Goal: Information Seeking & Learning: Learn about a topic

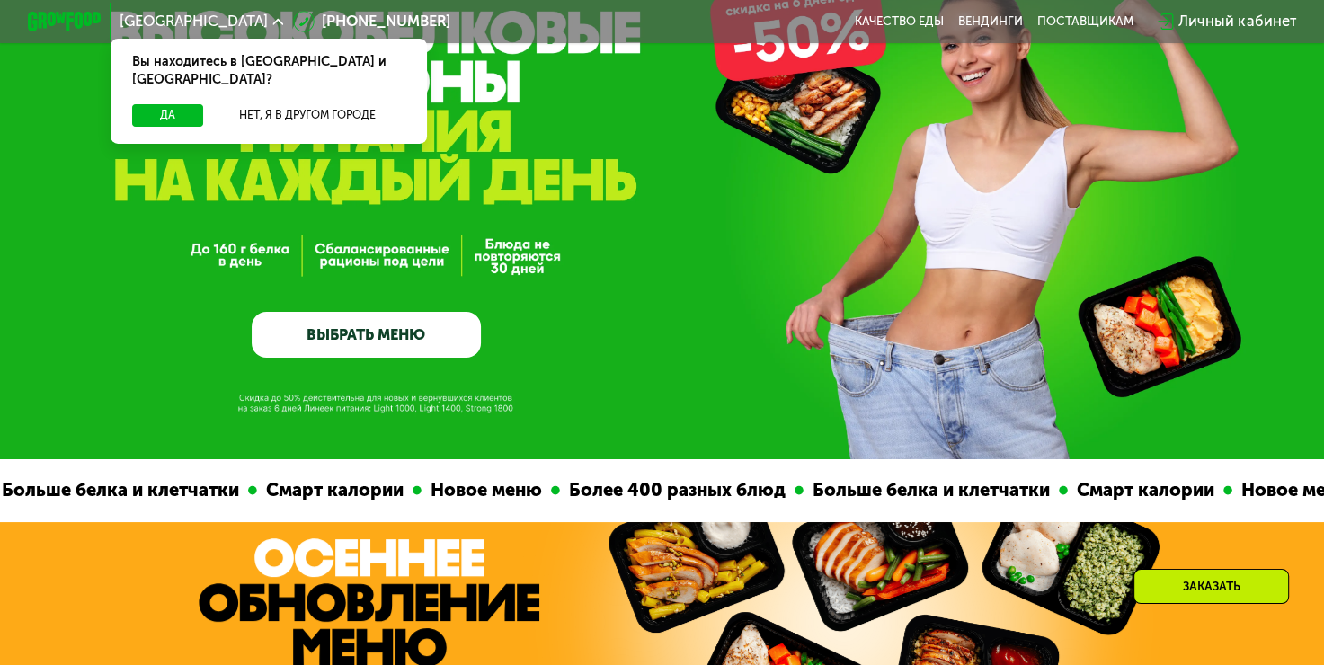
scroll to position [270, 0]
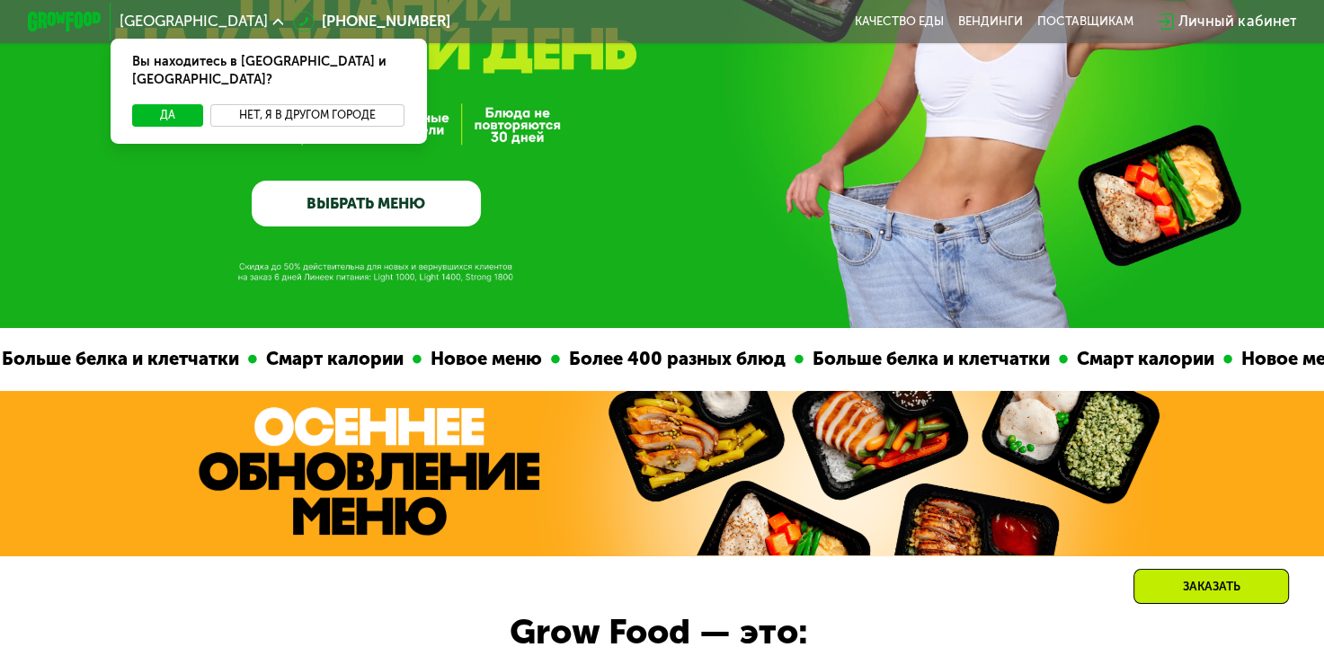
click at [342, 104] on button "Нет, я в другом городе" at bounding box center [307, 115] width 194 height 22
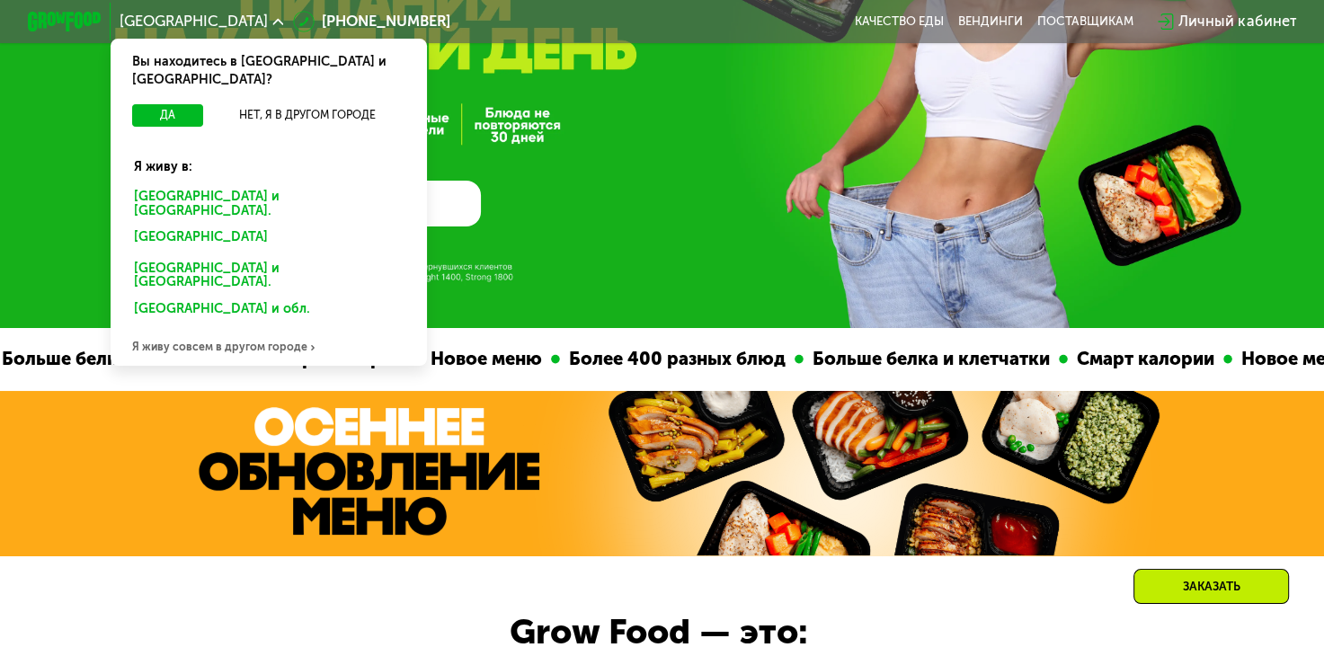
click at [270, 184] on div "[GEOGRAPHIC_DATA] и [GEOGRAPHIC_DATA]." at bounding box center [268, 203] width 294 height 39
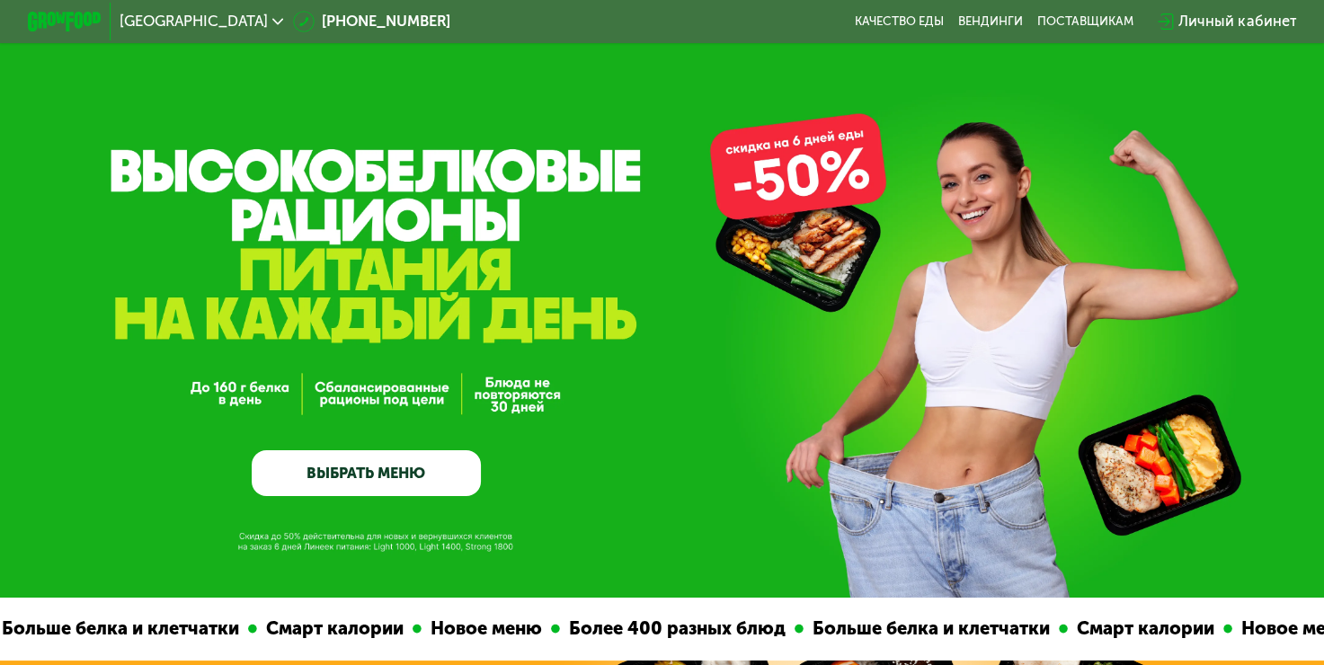
click at [440, 469] on link "ВЫБРАТЬ МЕНЮ" at bounding box center [366, 473] width 229 height 46
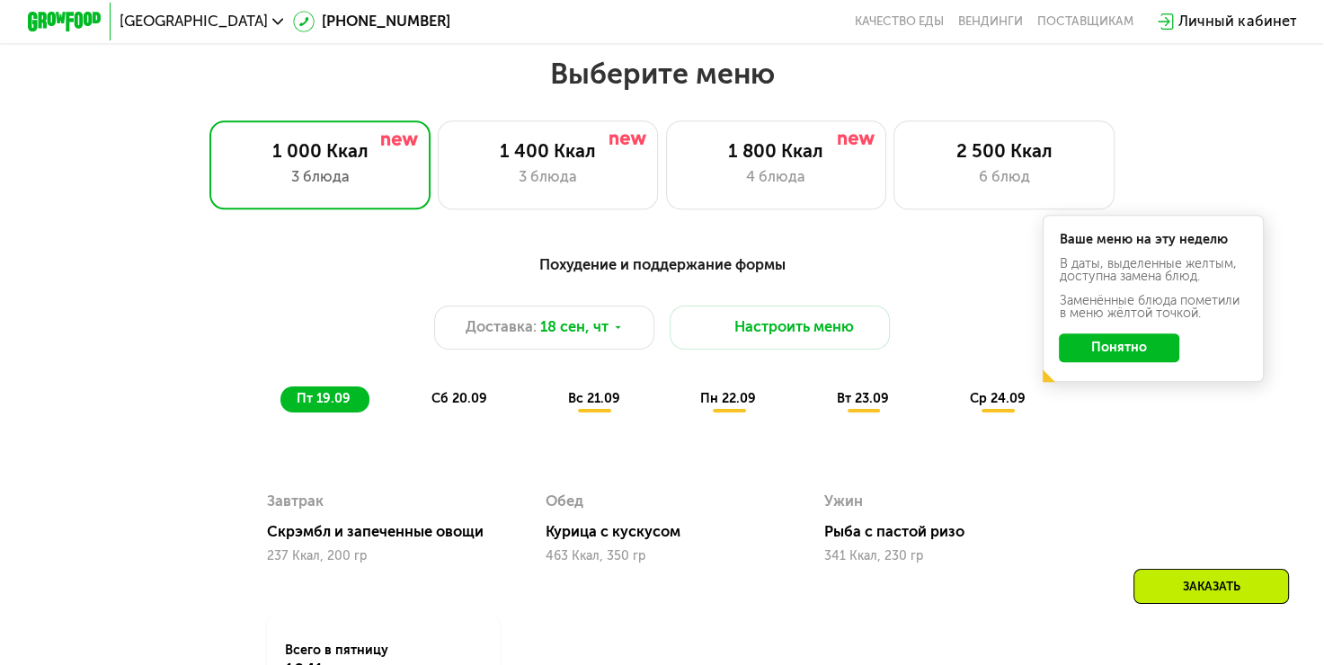
scroll to position [1172, 0]
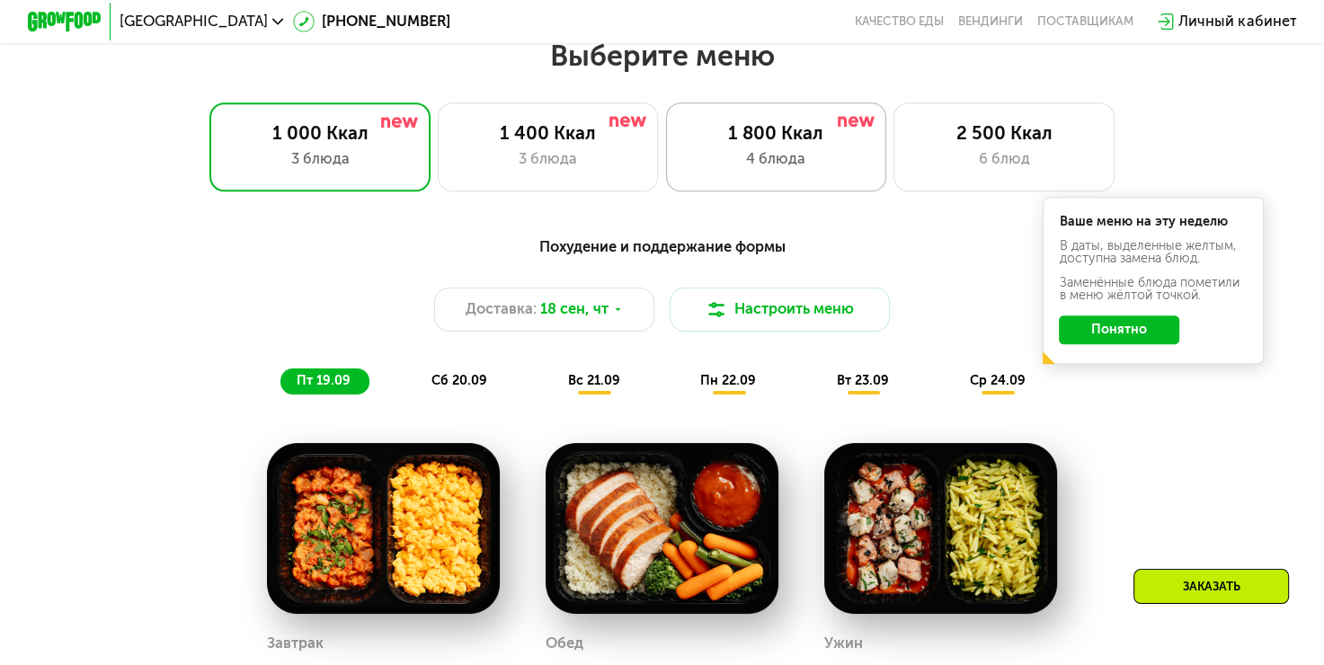
click at [804, 166] on div "4 блюда" at bounding box center [776, 159] width 182 height 22
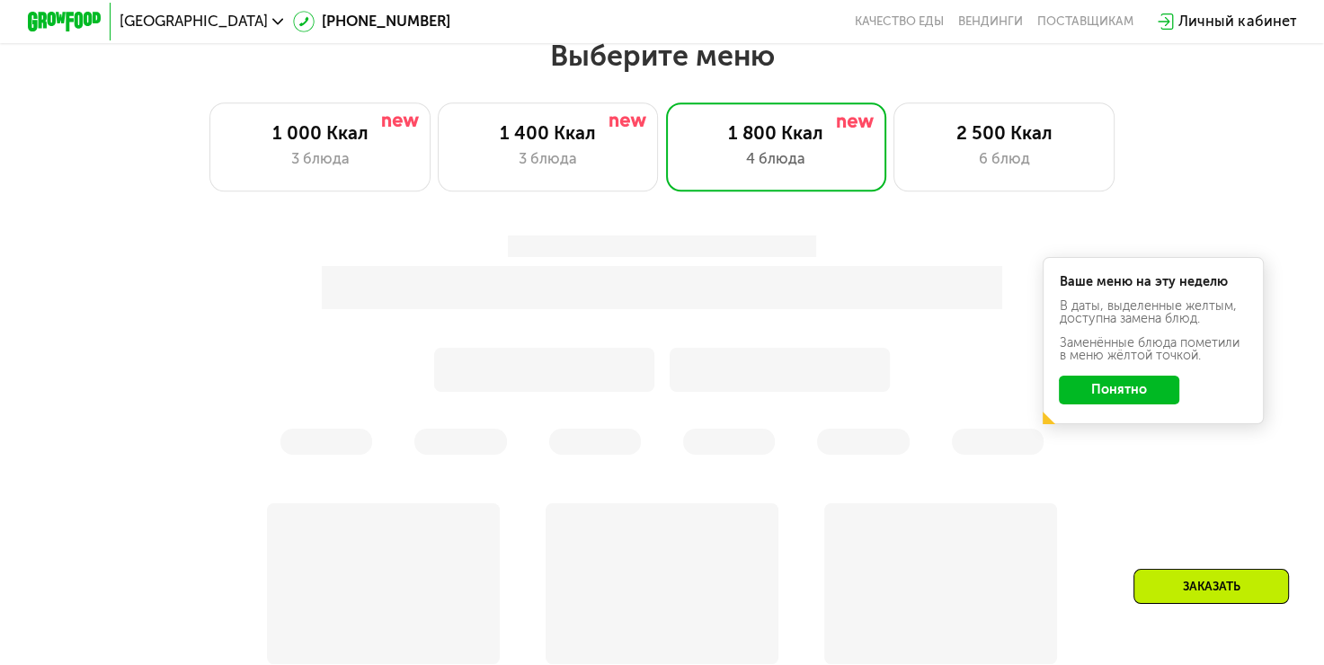
click at [1077, 402] on button "Понятно" at bounding box center [1118, 391] width 120 height 30
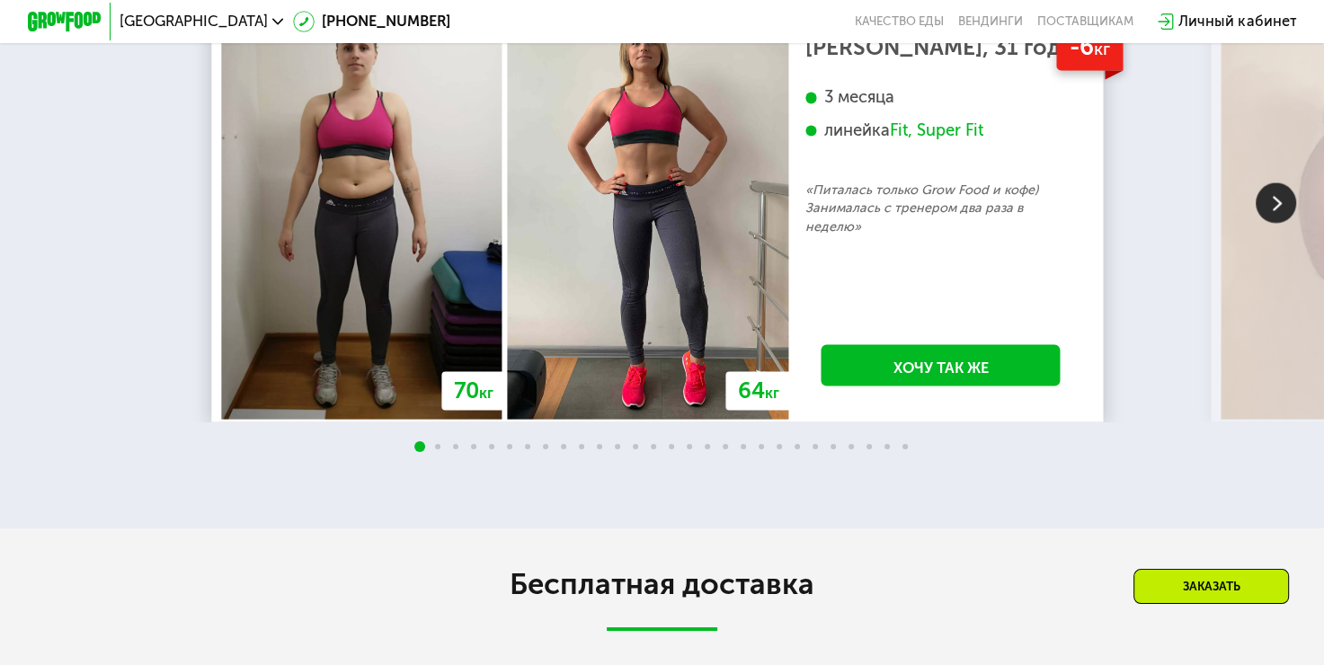
scroll to position [3598, 0]
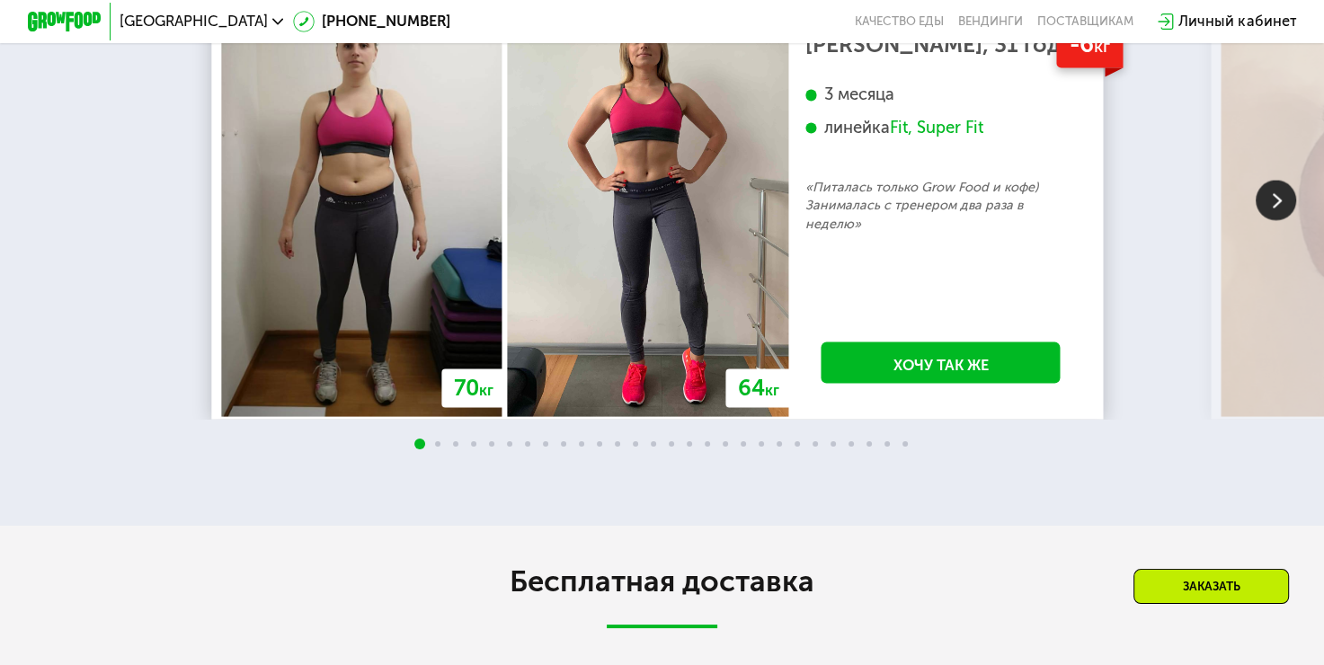
click at [1285, 221] on img at bounding box center [1275, 201] width 40 height 40
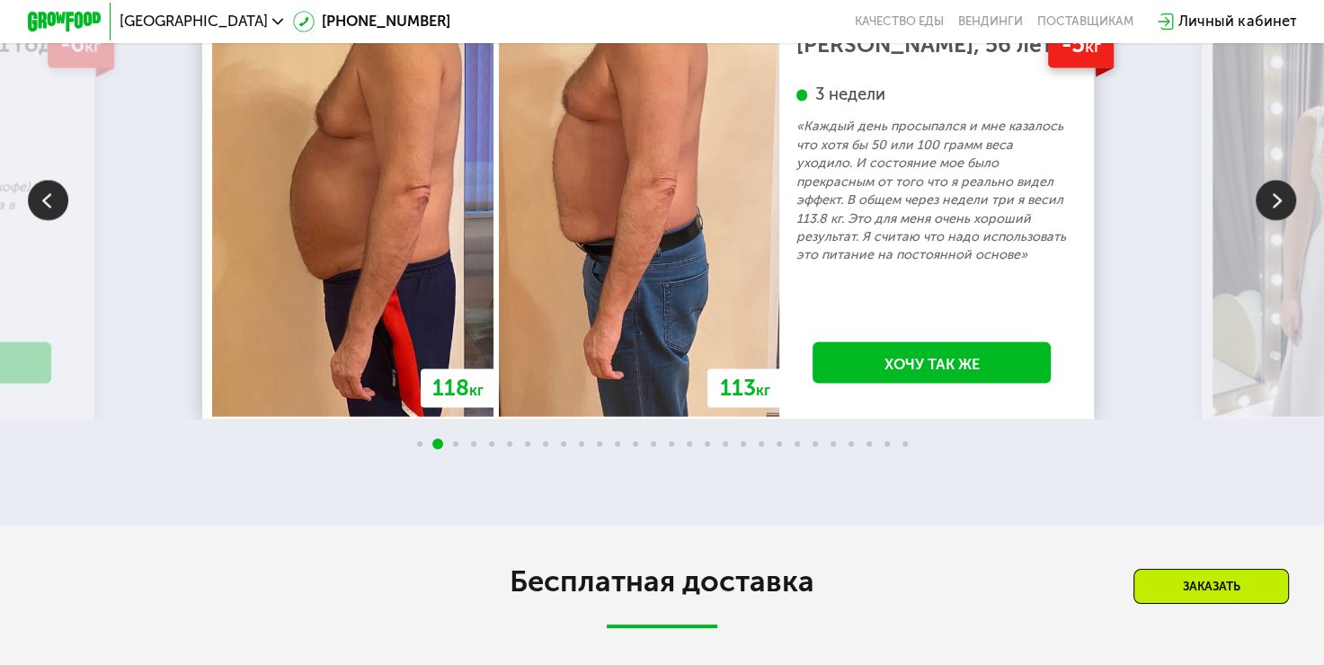
click at [1285, 221] on img at bounding box center [1275, 201] width 40 height 40
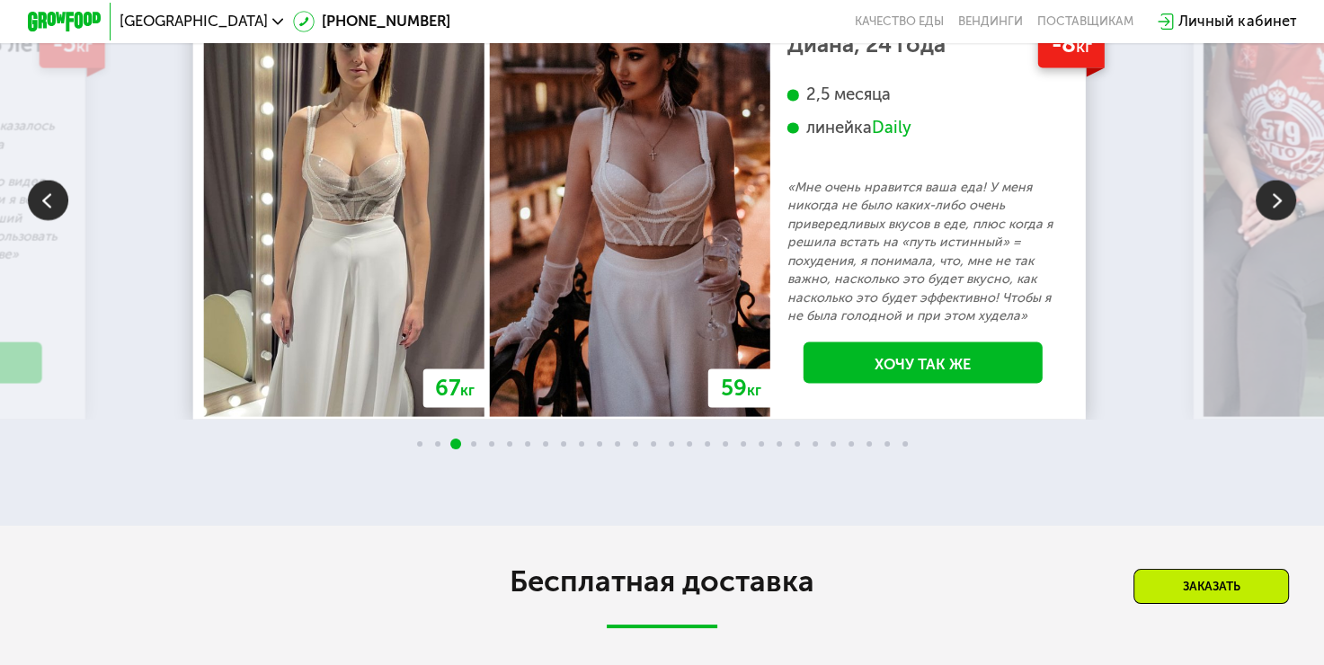
click at [1285, 221] on img at bounding box center [1275, 201] width 40 height 40
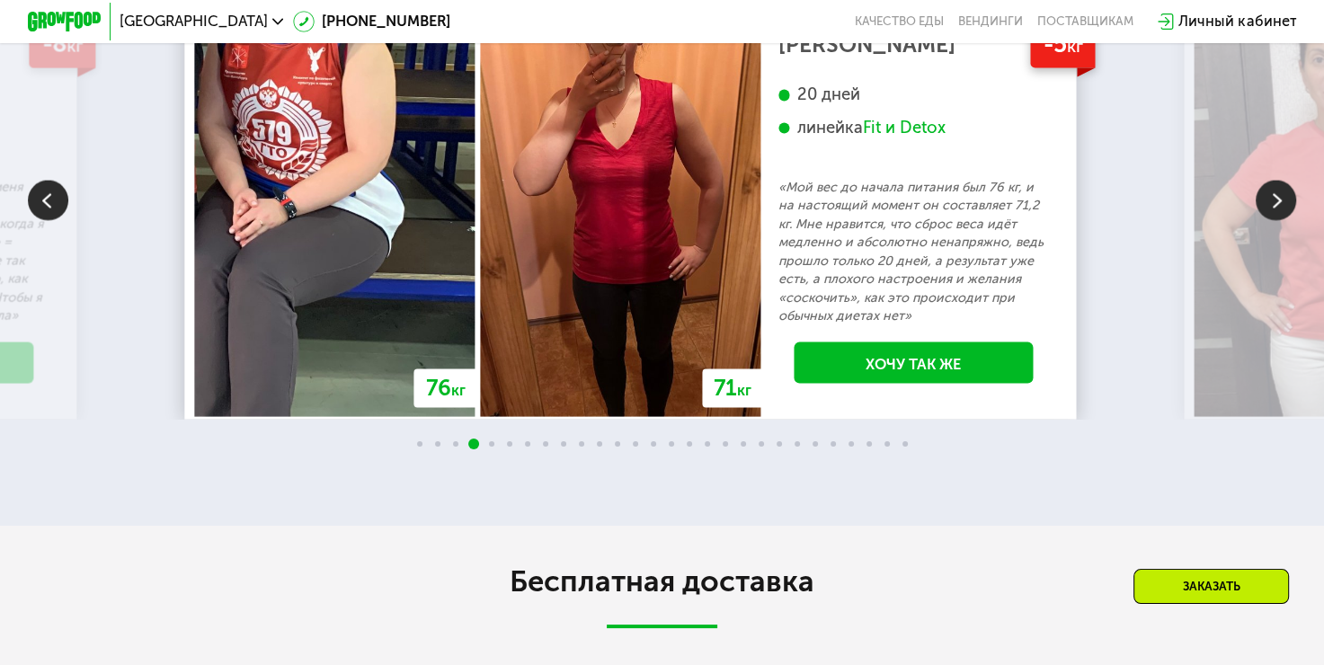
click at [1285, 221] on img at bounding box center [1275, 201] width 40 height 40
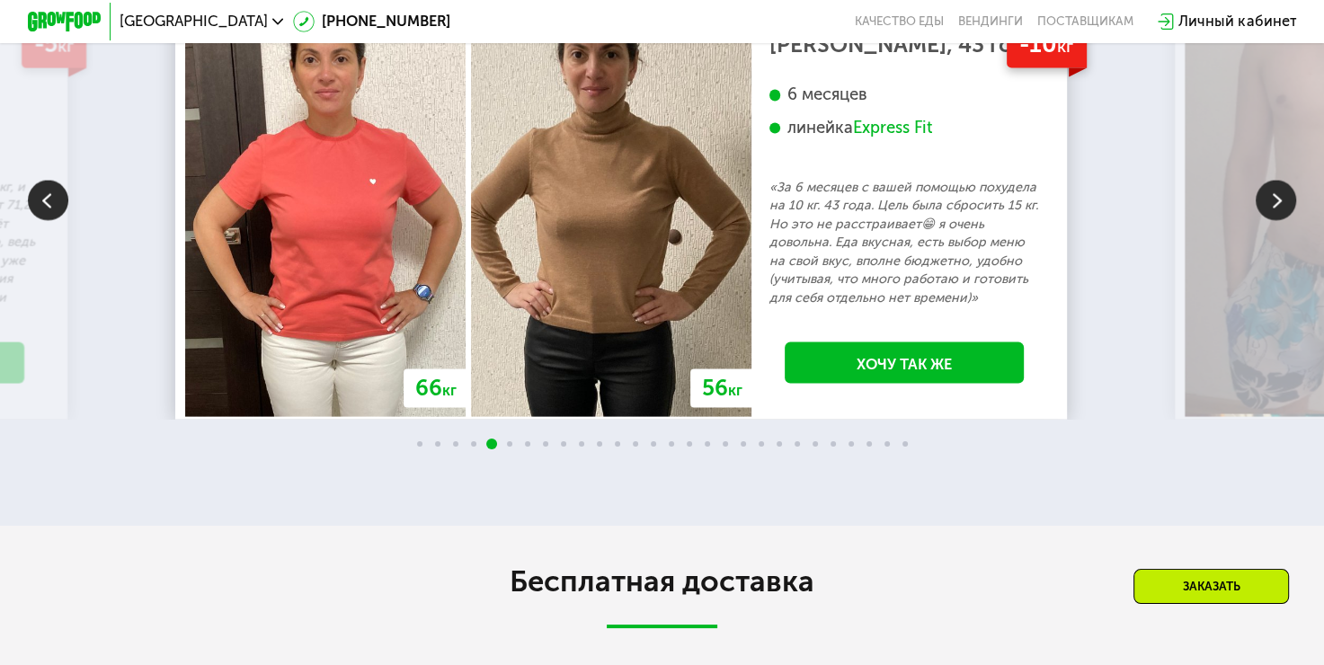
click at [1285, 221] on img at bounding box center [1275, 201] width 40 height 40
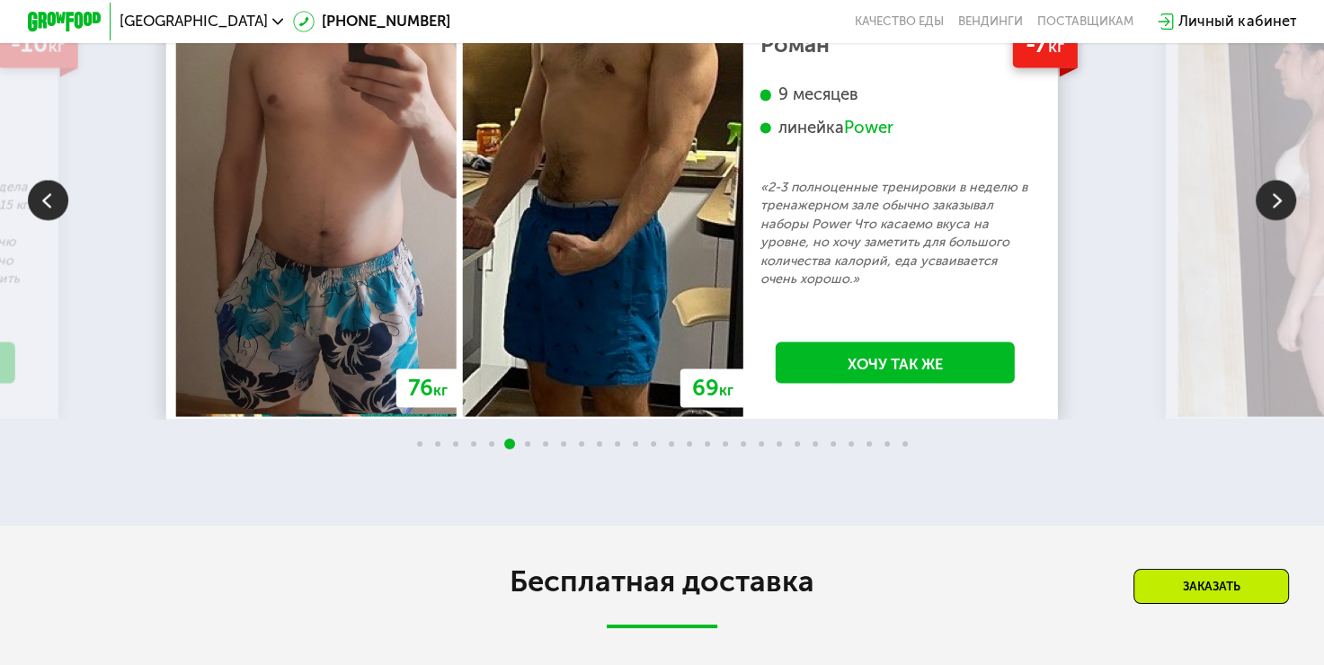
click at [1285, 221] on img at bounding box center [1275, 201] width 40 height 40
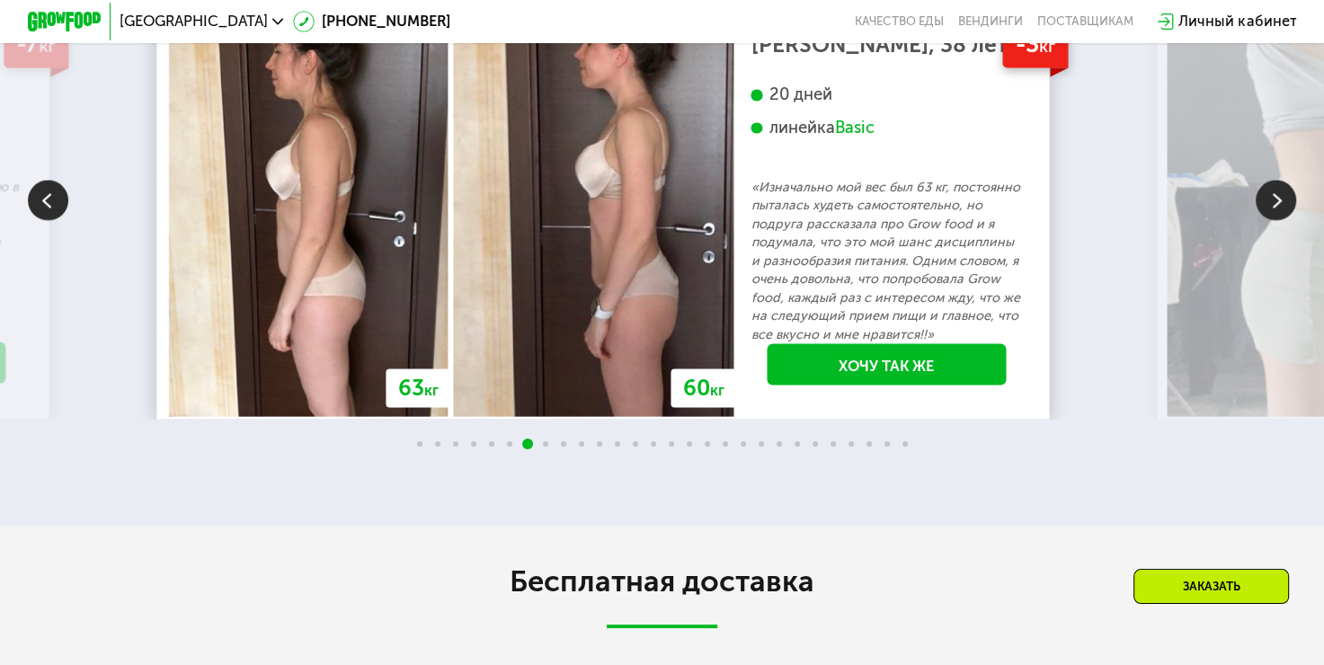
click at [1285, 221] on img at bounding box center [1275, 201] width 40 height 40
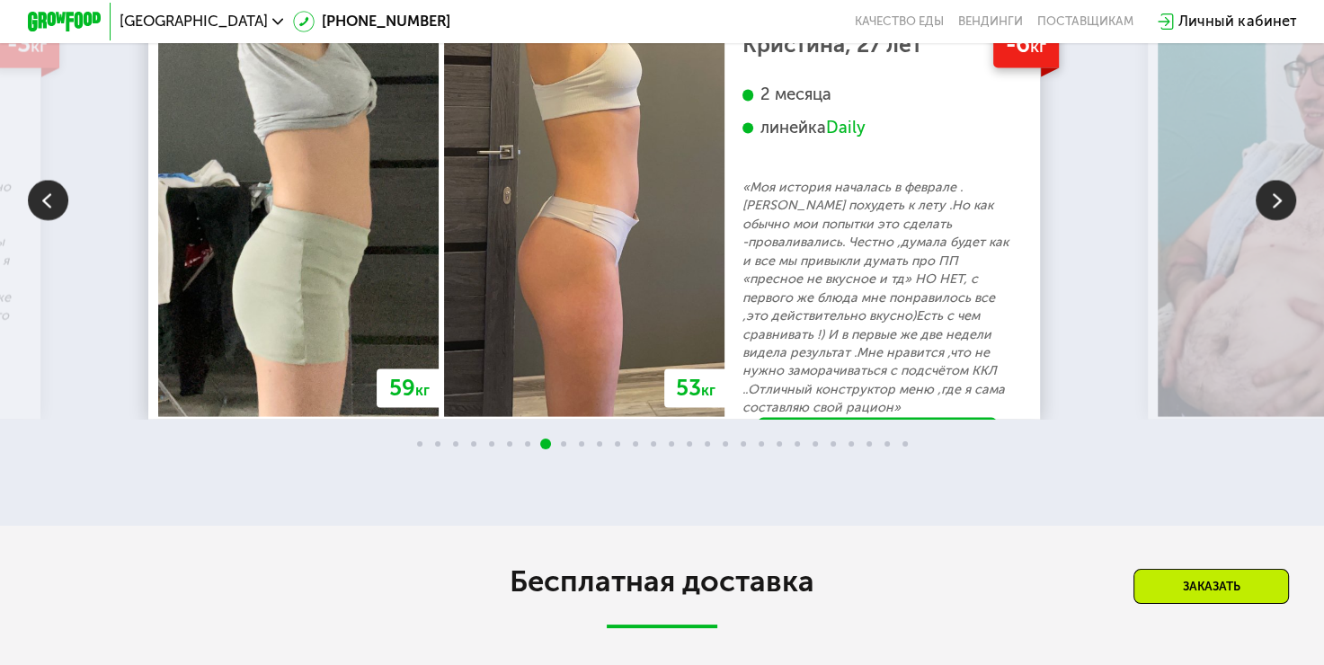
click at [1285, 221] on img at bounding box center [1275, 201] width 40 height 40
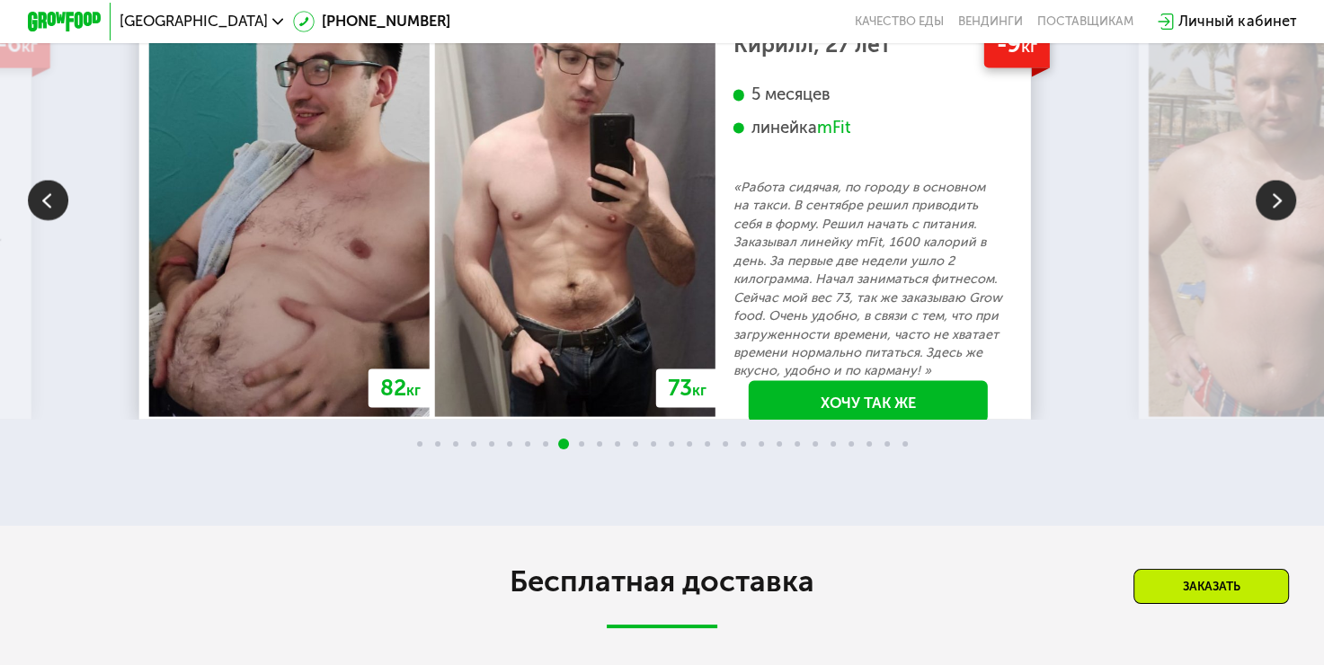
click at [1285, 221] on img at bounding box center [1275, 201] width 40 height 40
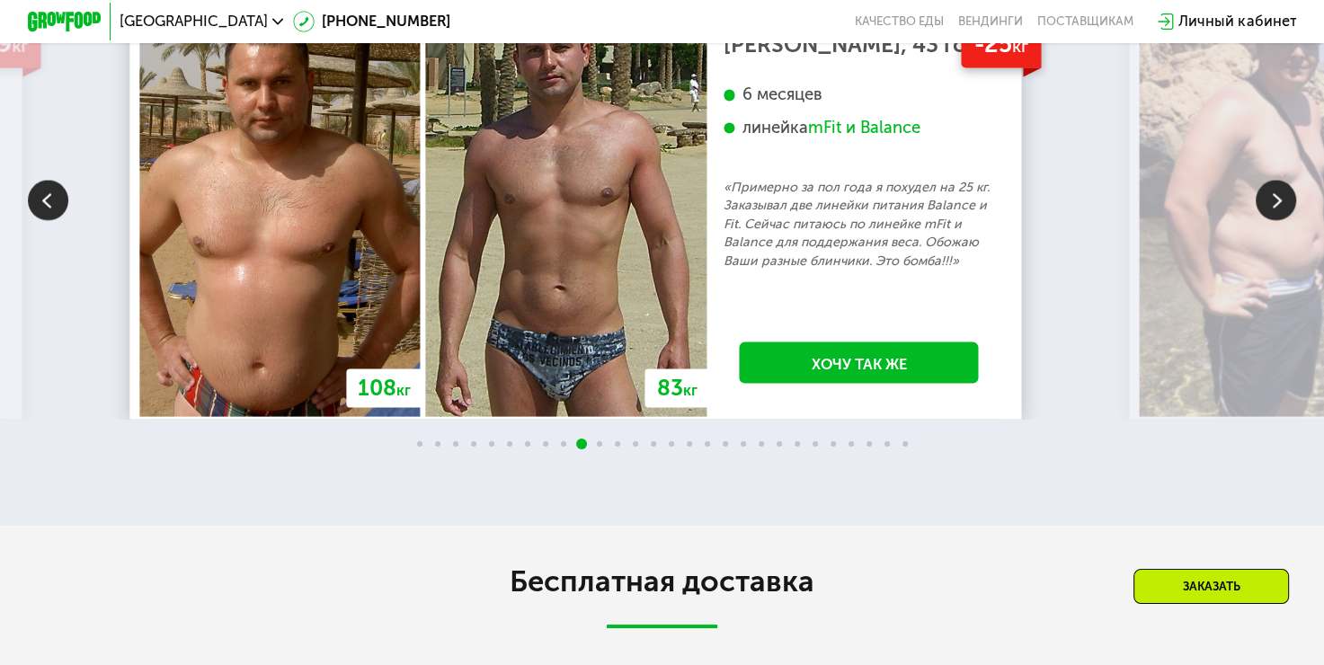
click at [1285, 221] on img at bounding box center [1275, 201] width 40 height 40
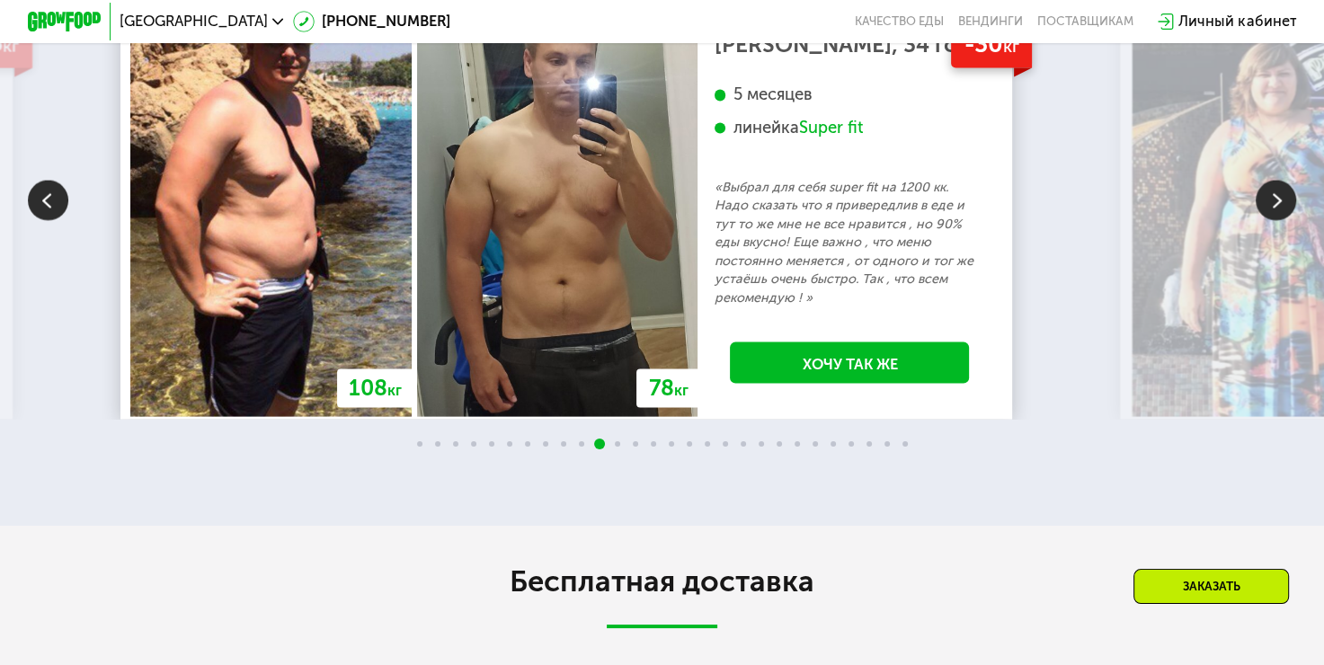
click at [1285, 221] on img at bounding box center [1275, 201] width 40 height 40
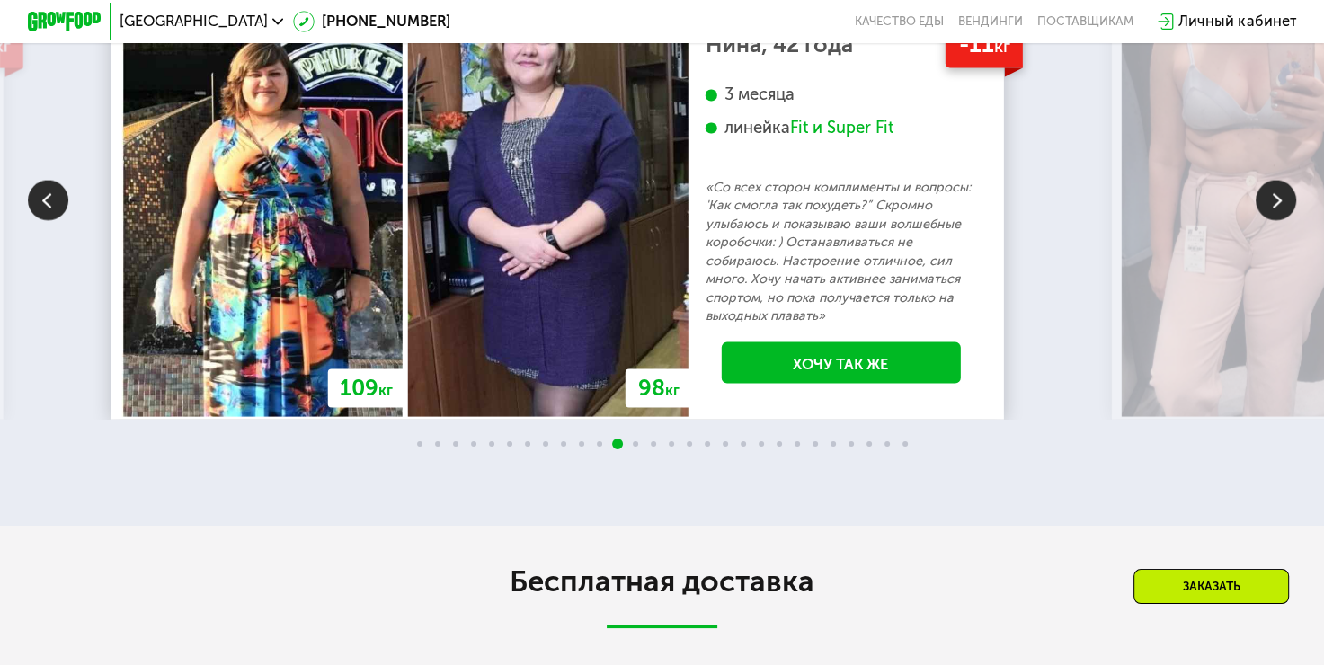
click at [1285, 221] on img at bounding box center [1275, 201] width 40 height 40
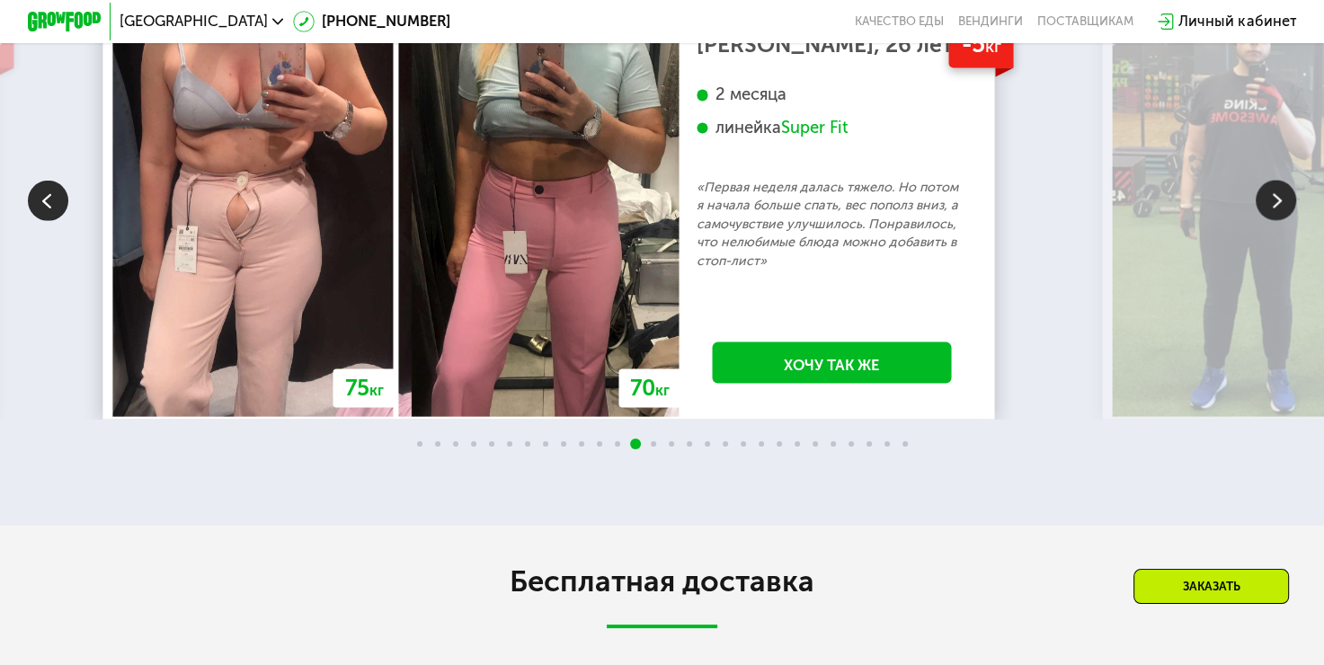
click at [1285, 221] on img at bounding box center [1275, 201] width 40 height 40
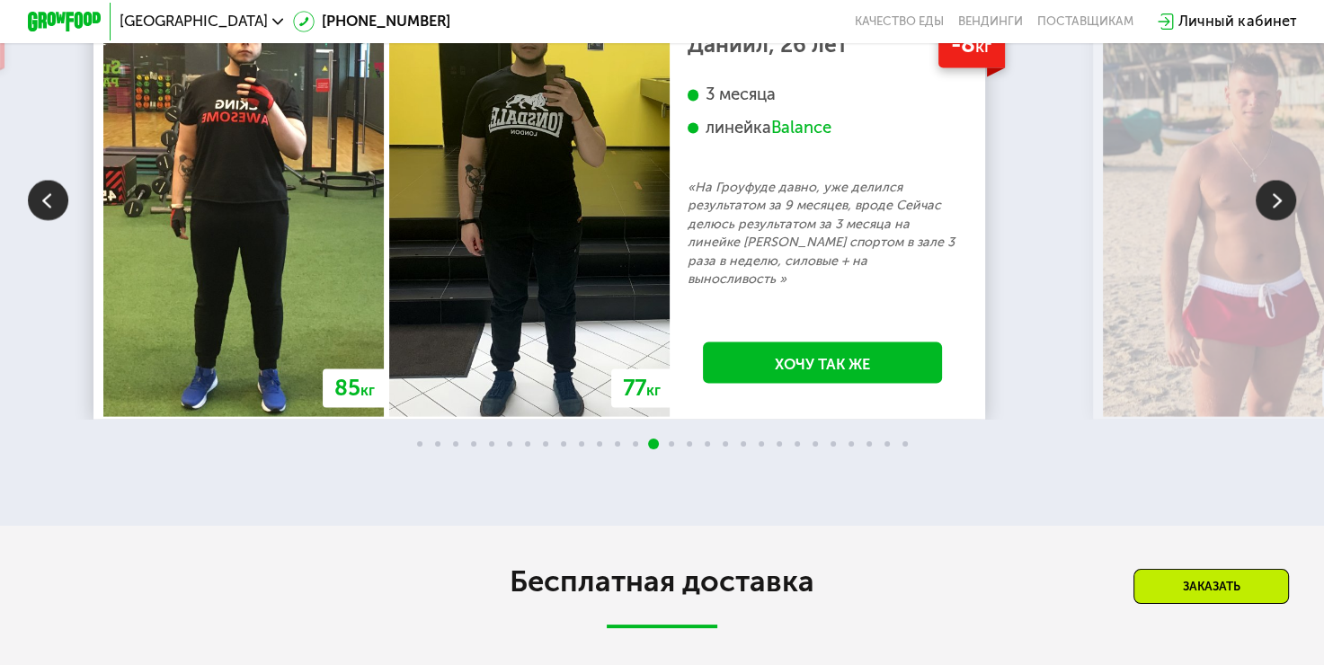
click at [1285, 221] on img at bounding box center [1275, 201] width 40 height 40
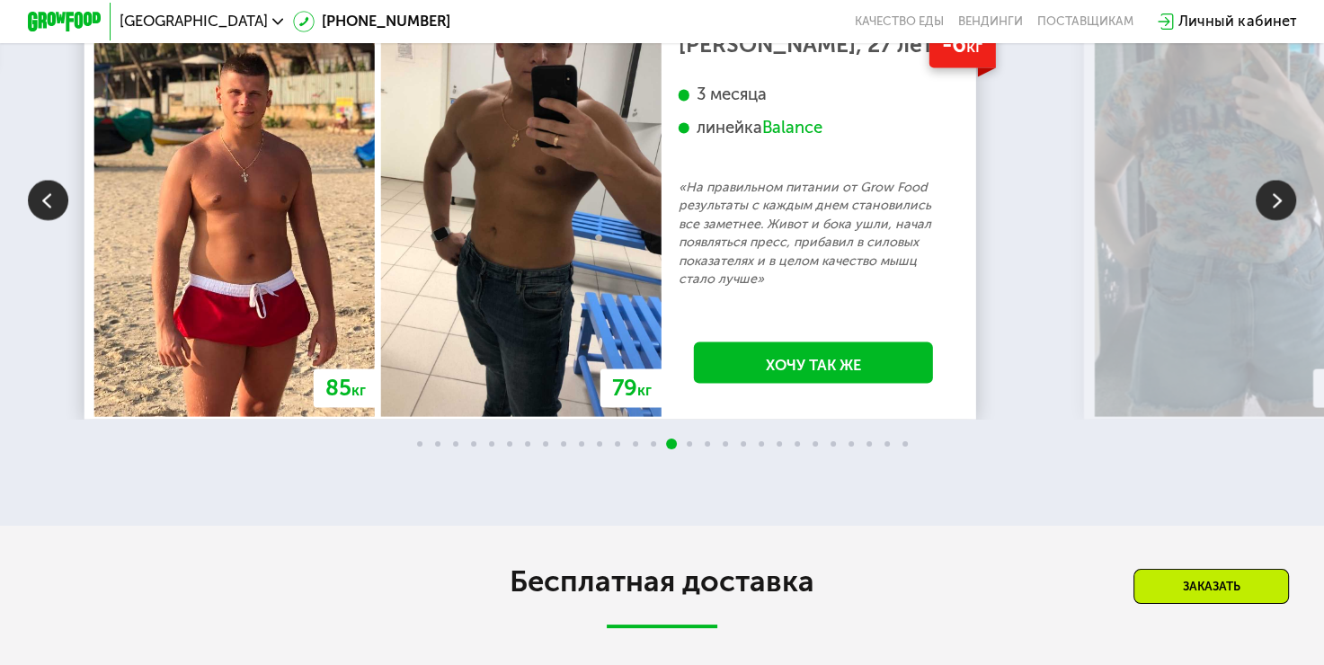
click at [1285, 221] on img at bounding box center [1275, 201] width 40 height 40
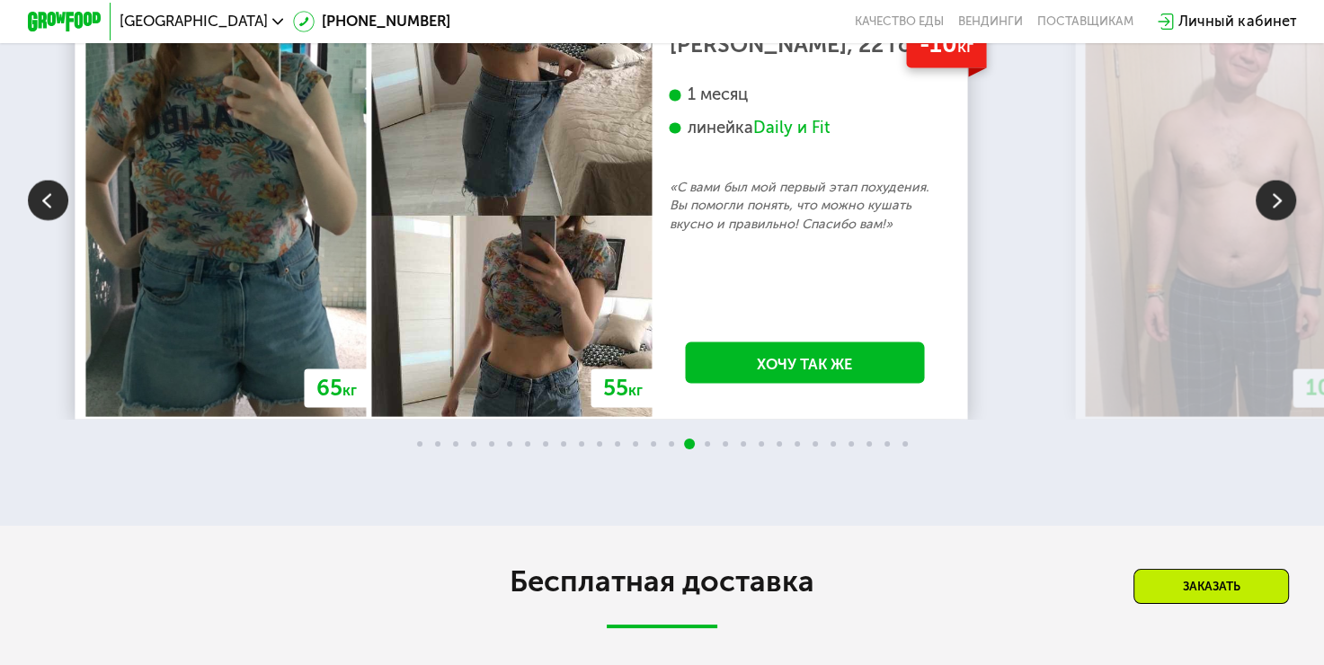
click at [1285, 221] on img at bounding box center [1275, 201] width 40 height 40
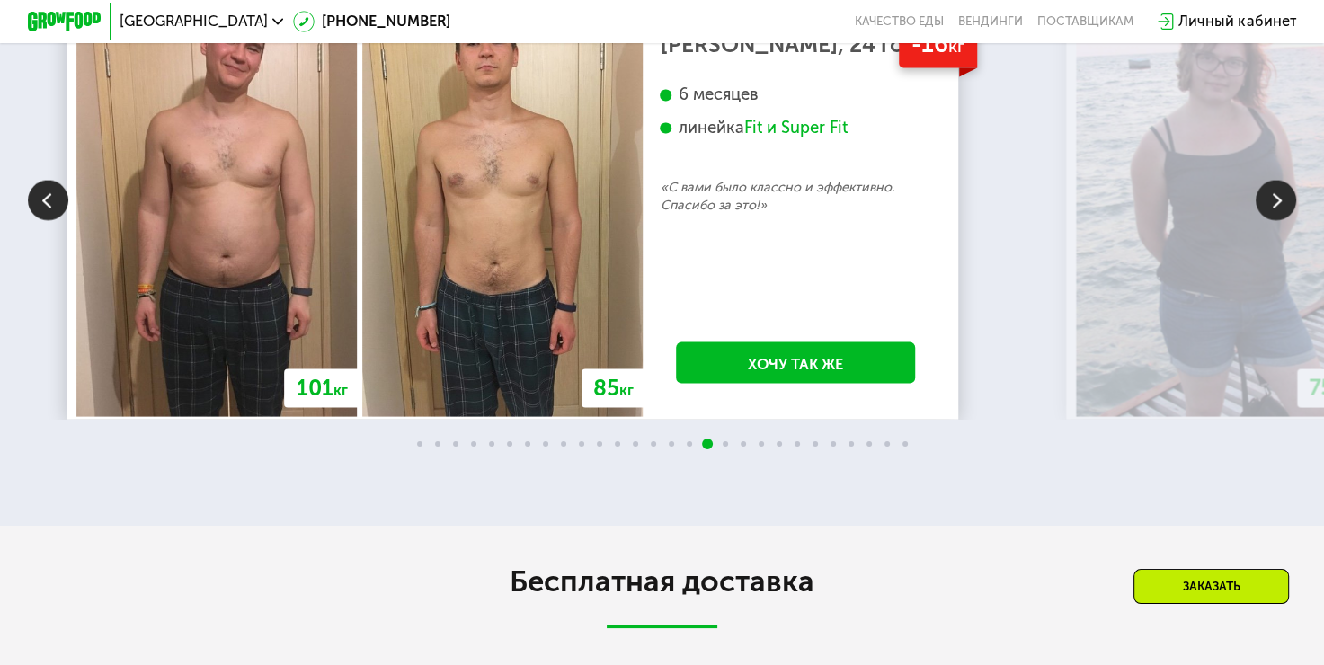
click at [1285, 221] on img at bounding box center [1275, 201] width 40 height 40
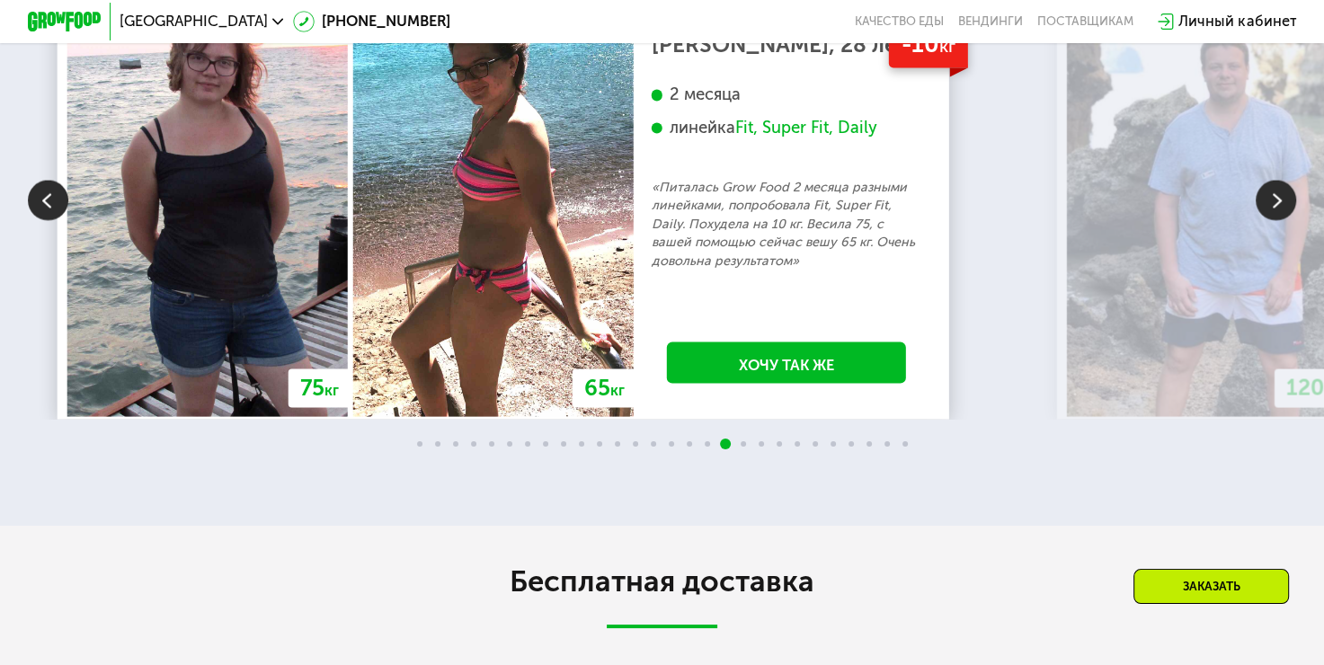
click at [1285, 221] on img at bounding box center [1275, 201] width 40 height 40
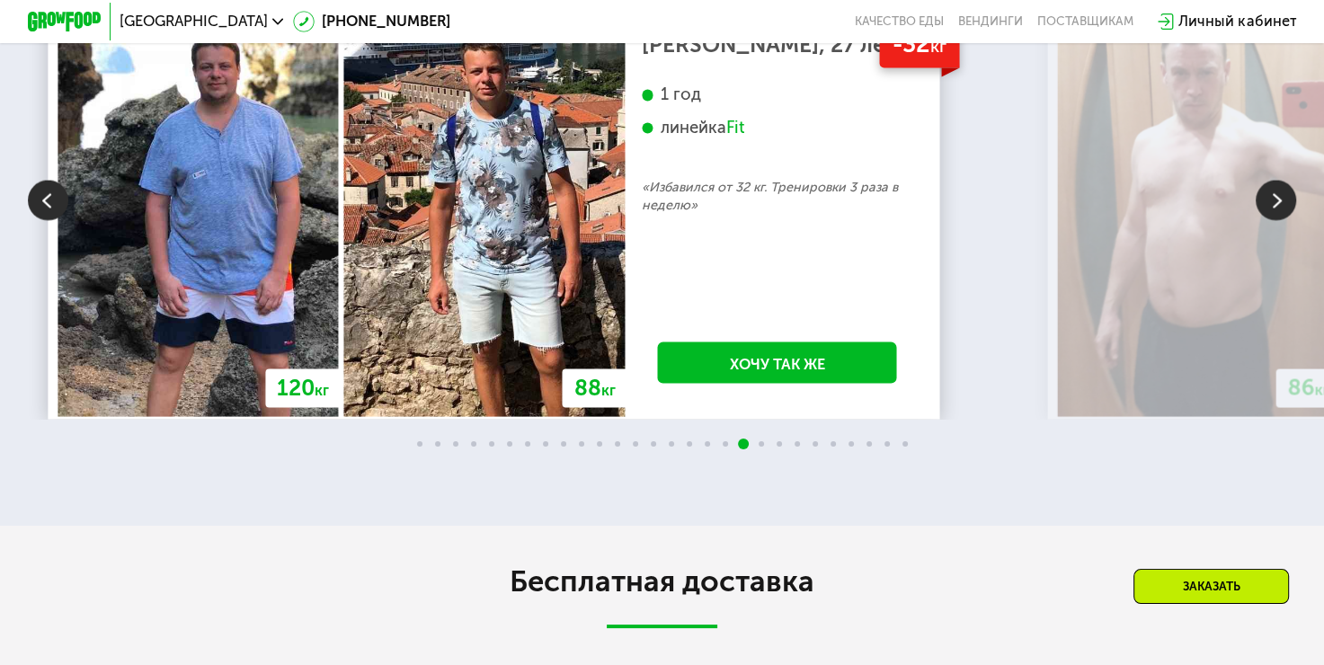
click at [1285, 221] on img at bounding box center [1275, 201] width 40 height 40
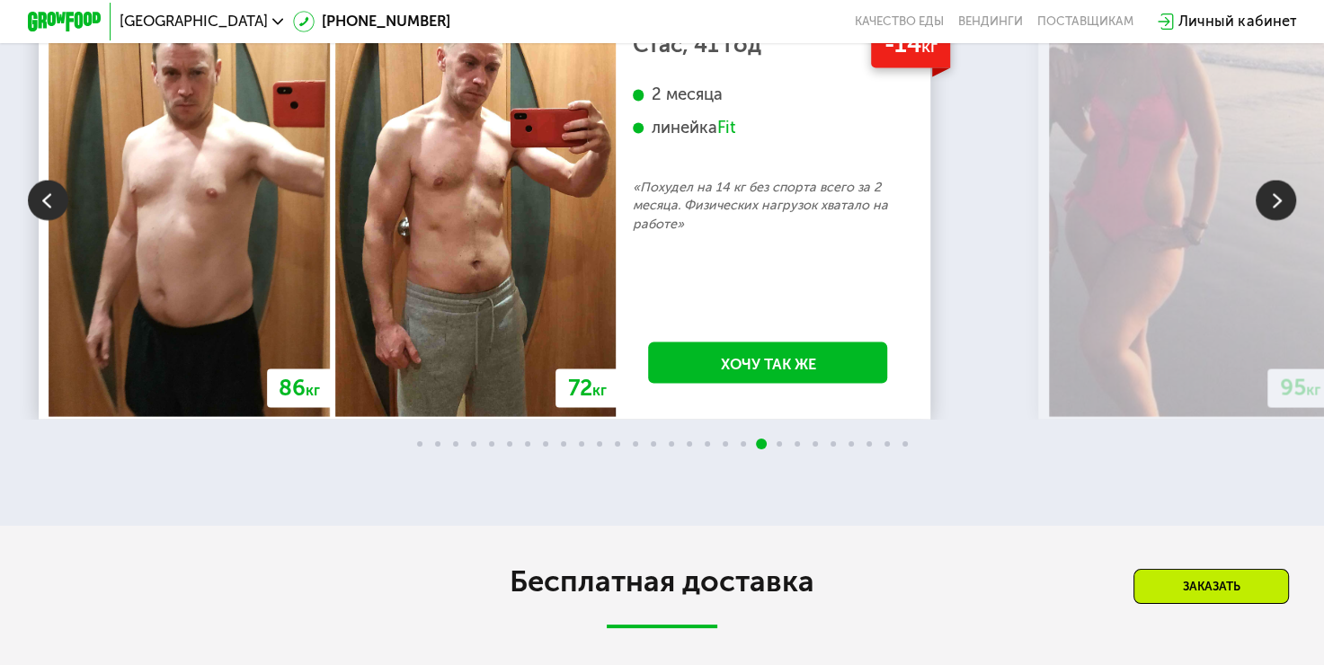
click at [1285, 221] on img at bounding box center [1275, 201] width 40 height 40
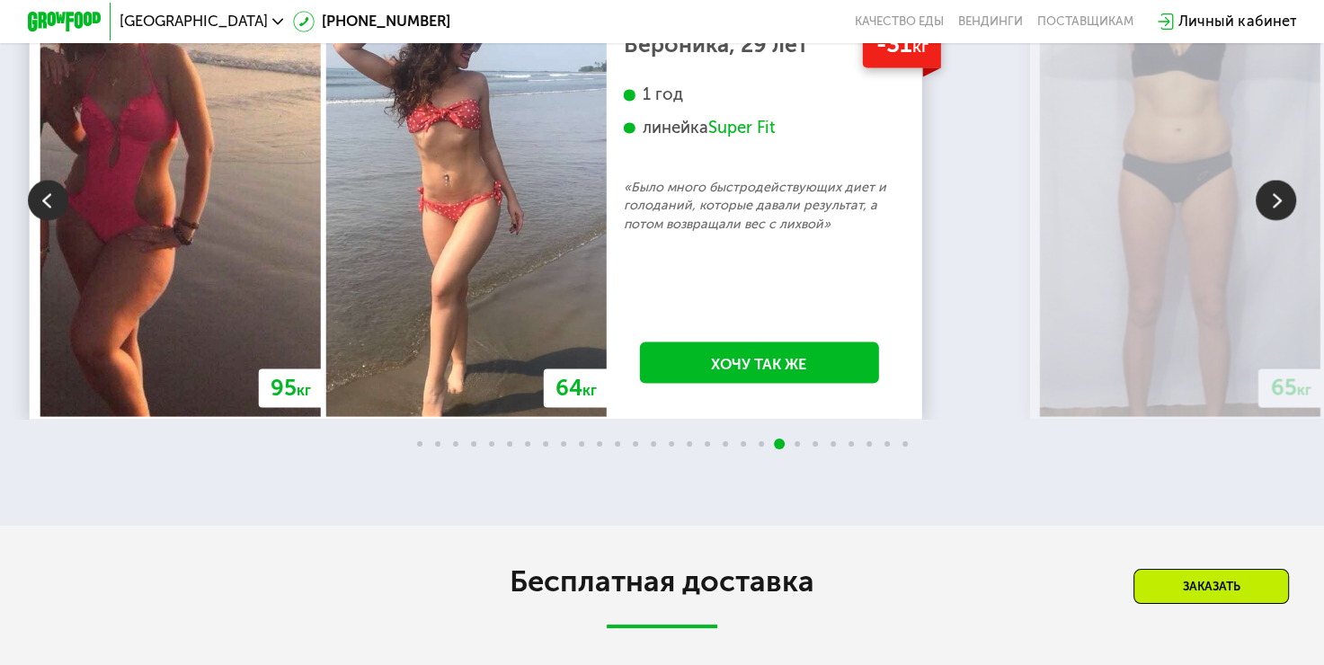
click at [1285, 221] on img at bounding box center [1275, 201] width 40 height 40
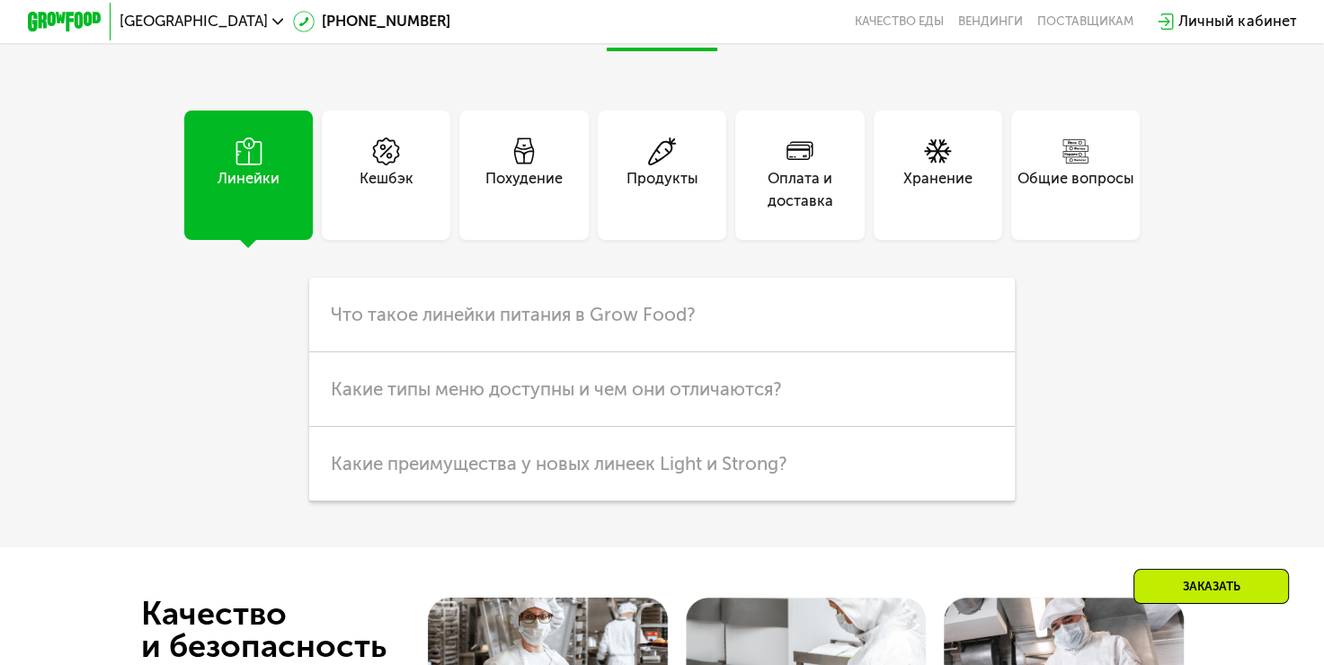
scroll to position [4856, 0]
click at [430, 239] on div "Кешбэк" at bounding box center [386, 175] width 128 height 128
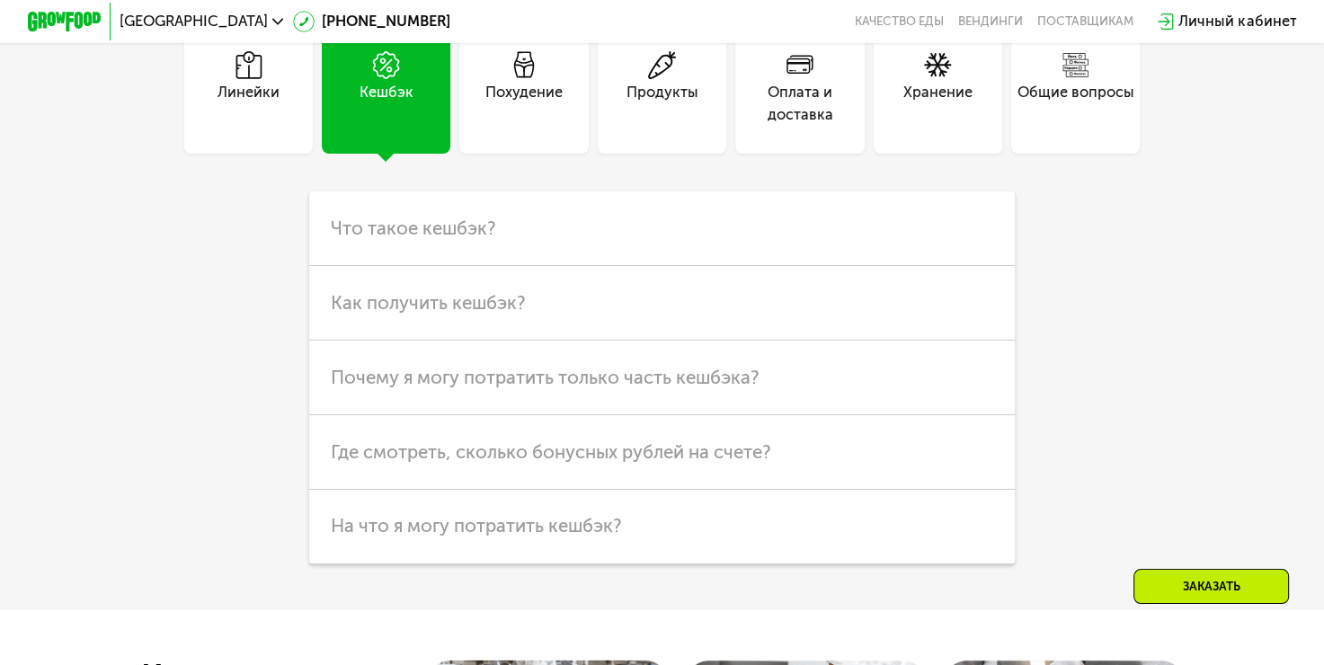
scroll to position [4946, 0]
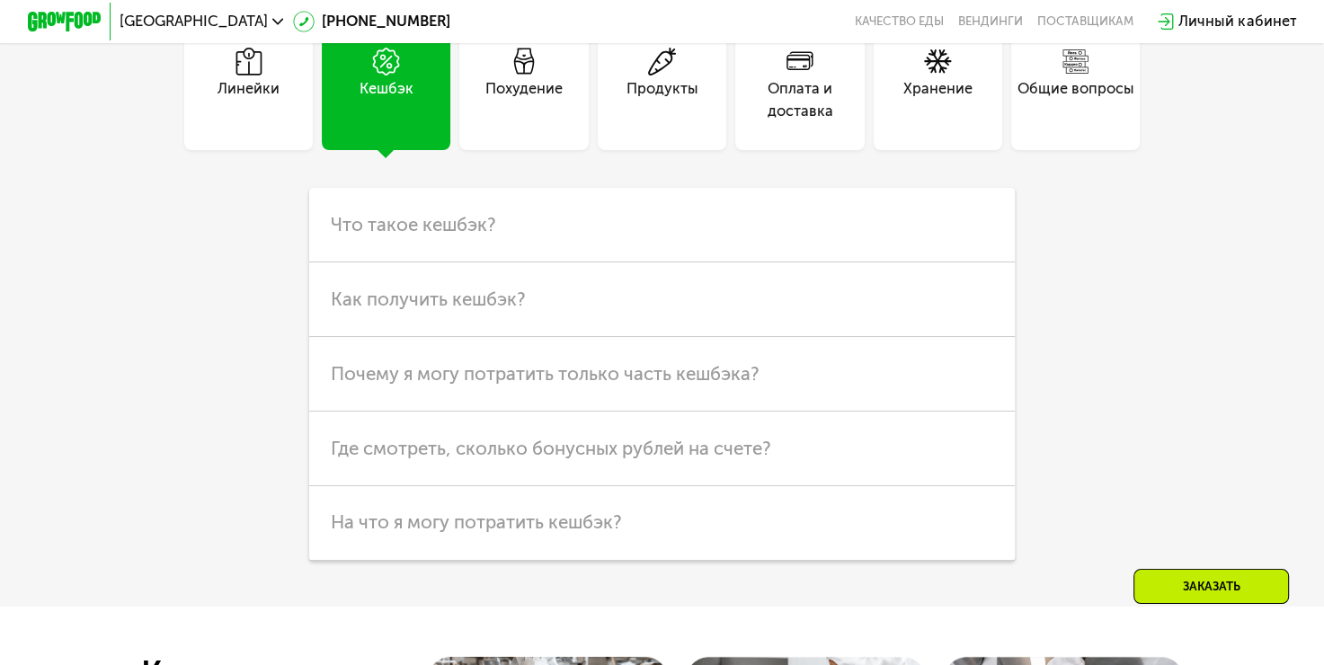
click at [482, 149] on div "Похудение" at bounding box center [523, 85] width 128 height 128
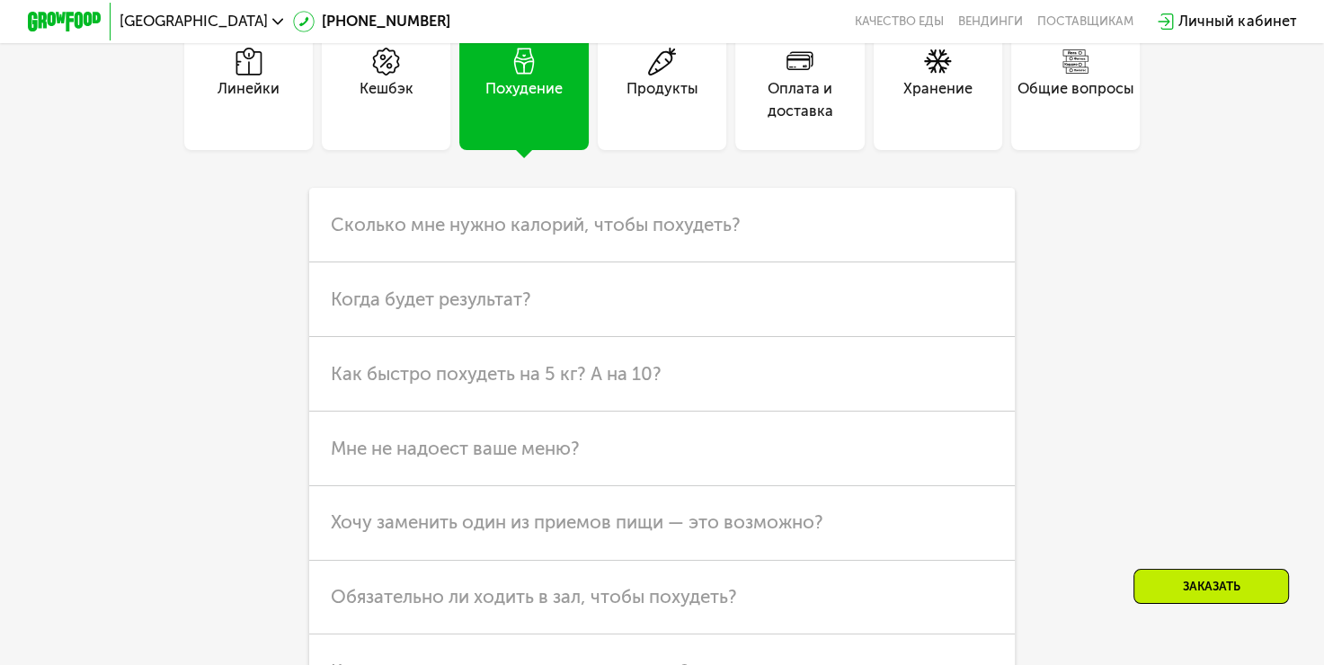
click at [625, 122] on div "Продукты" at bounding box center [661, 100] width 72 height 44
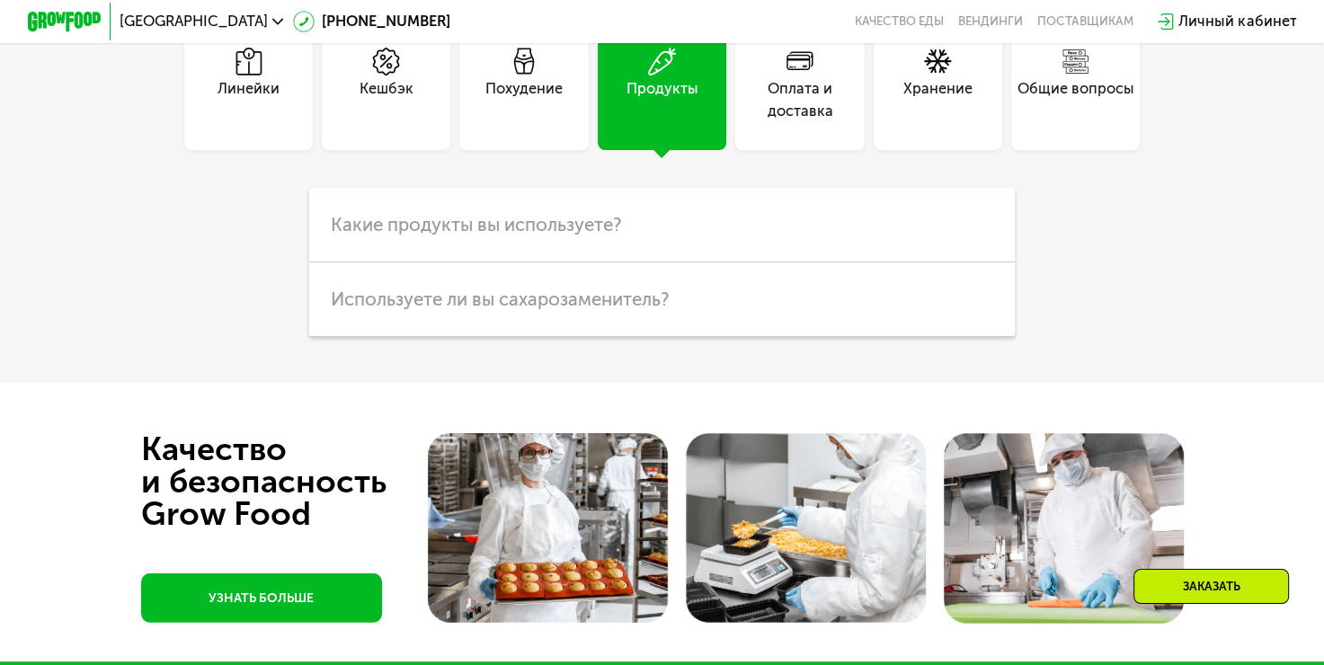
click at [800, 122] on div "Оплата и доставка" at bounding box center [799, 100] width 128 height 44
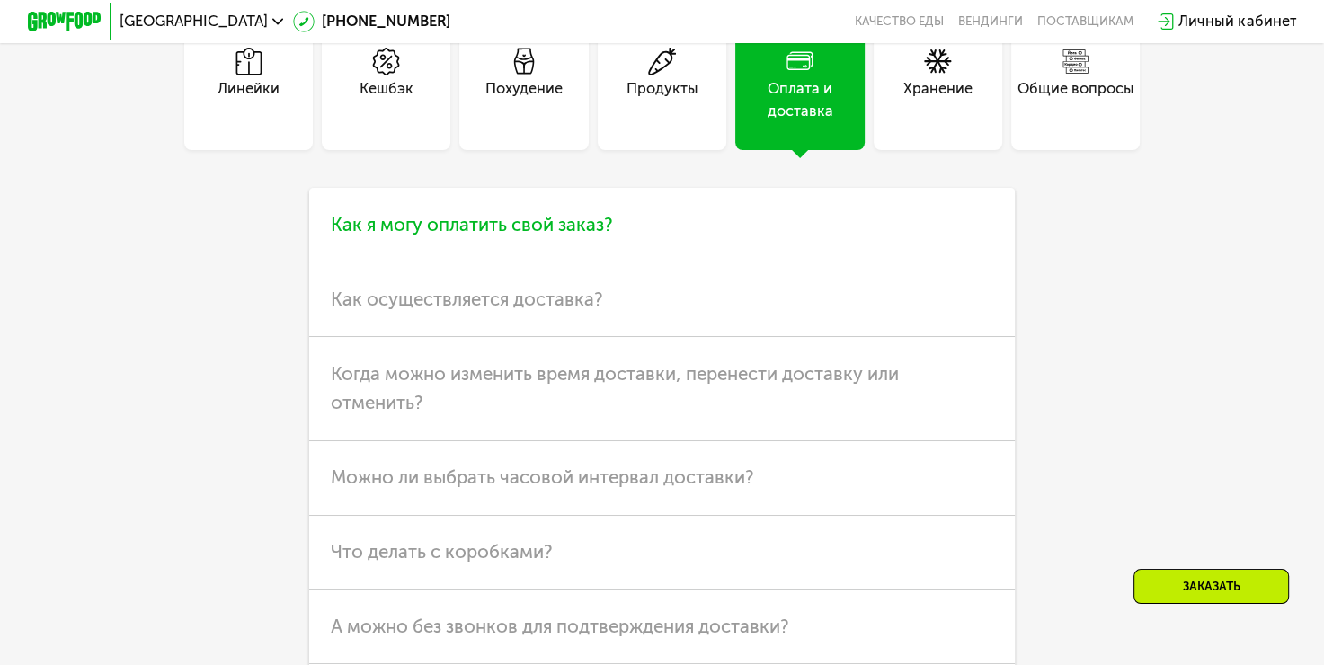
click at [616, 262] on h3 "Как я могу оплатить свой заказ?" at bounding box center [662, 225] width 706 height 75
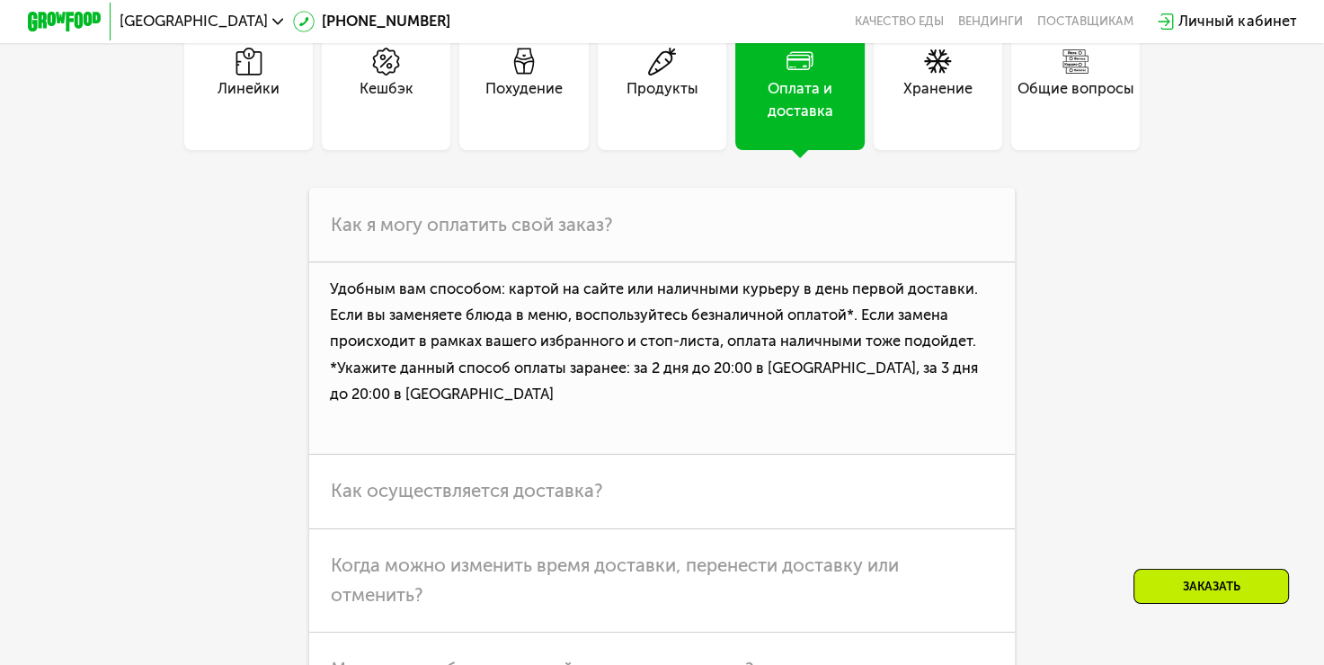
click at [928, 149] on div "Хранение" at bounding box center [937, 85] width 128 height 128
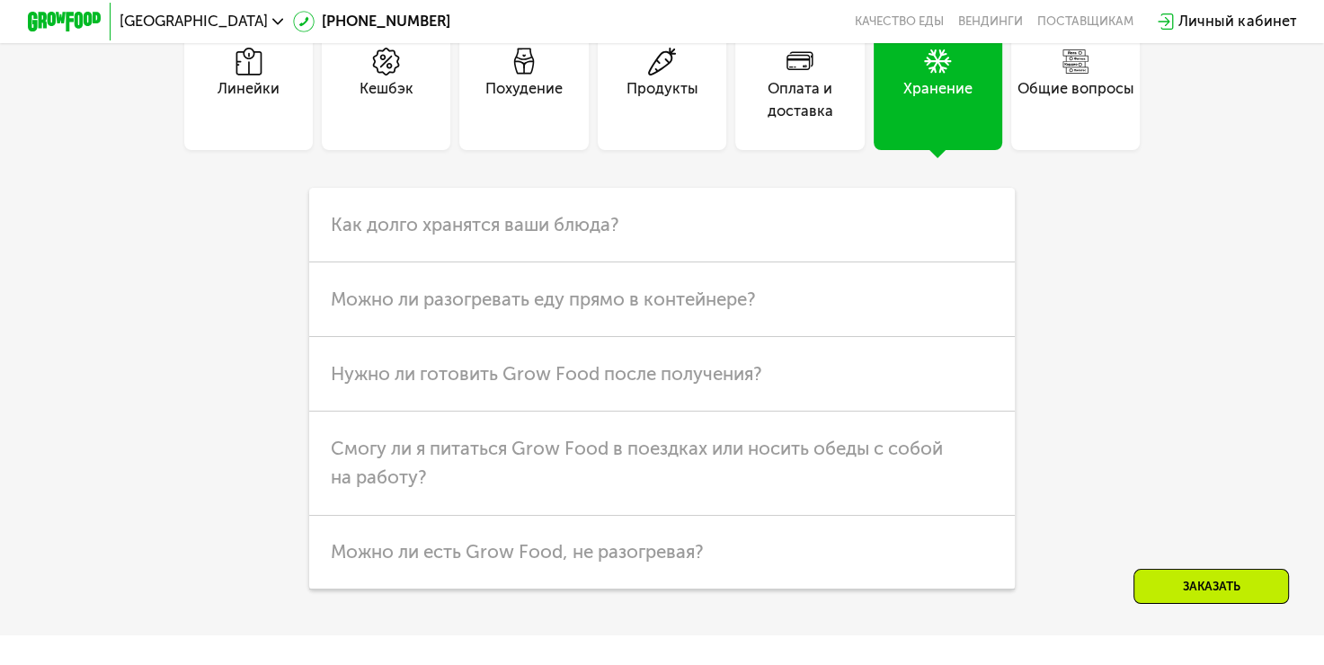
click at [1092, 149] on div "Общие вопросы" at bounding box center [1075, 85] width 128 height 128
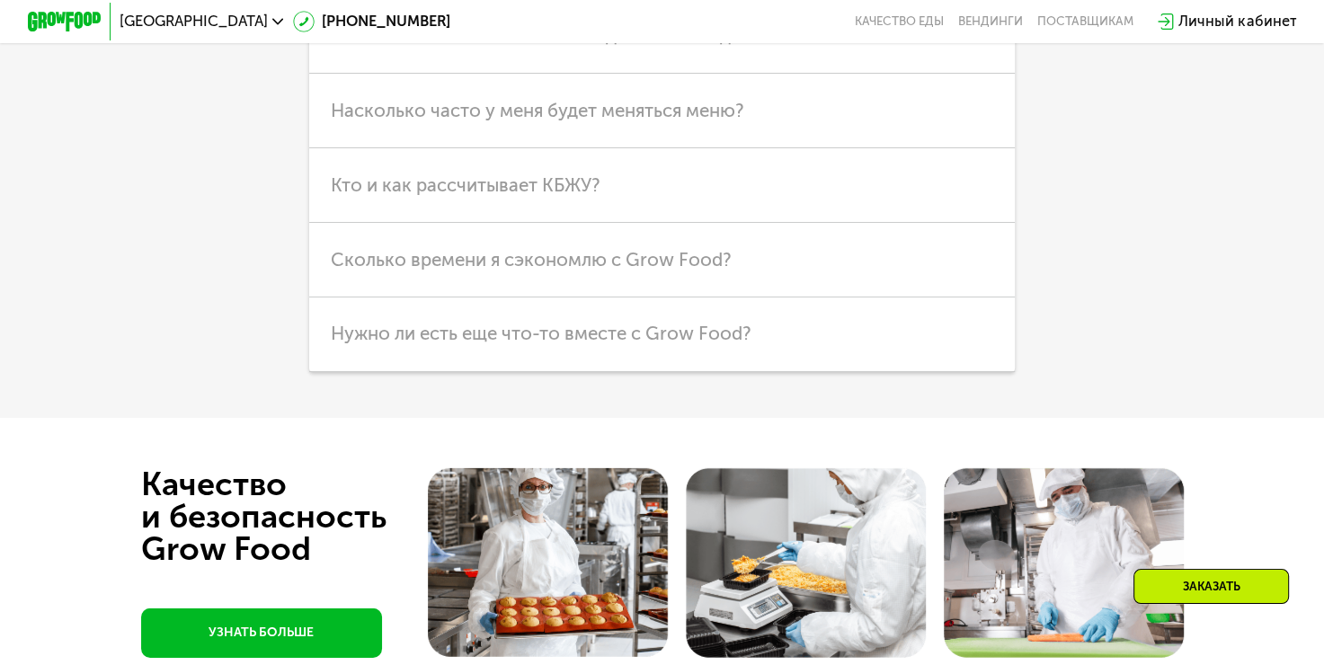
scroll to position [5035, 0]
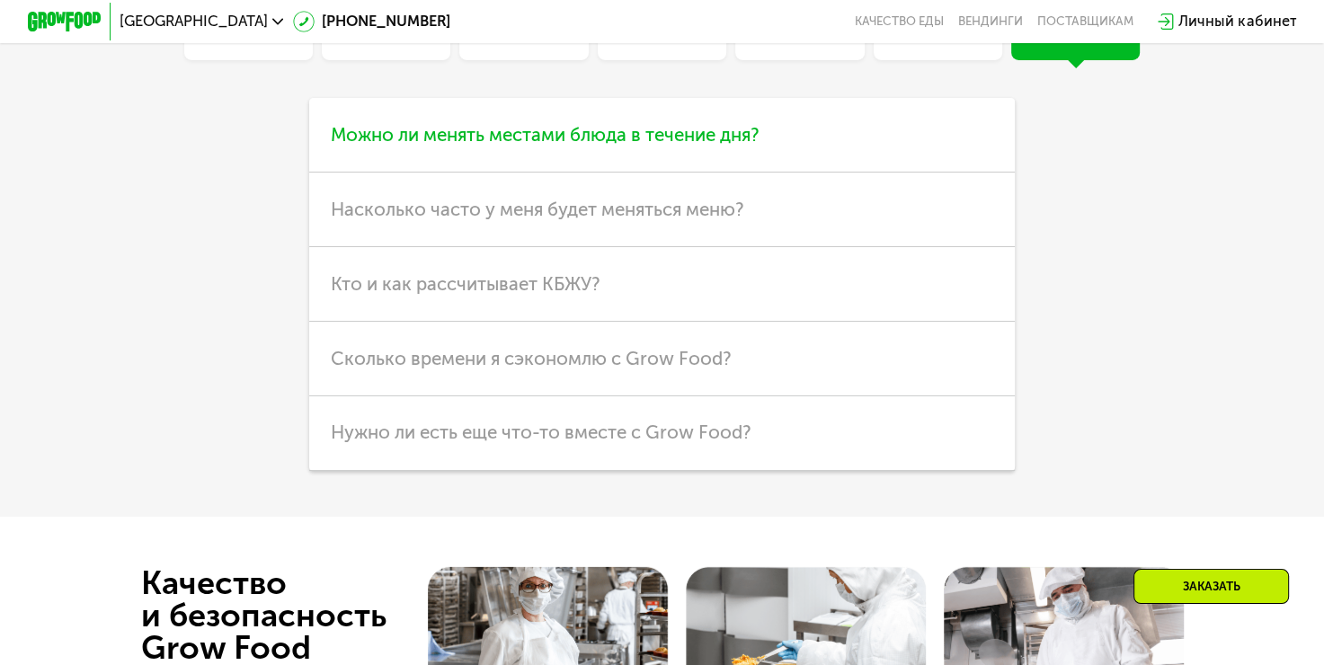
click at [764, 173] on h3 "Можно ли менять местами блюда в течение дня?" at bounding box center [662, 135] width 706 height 75
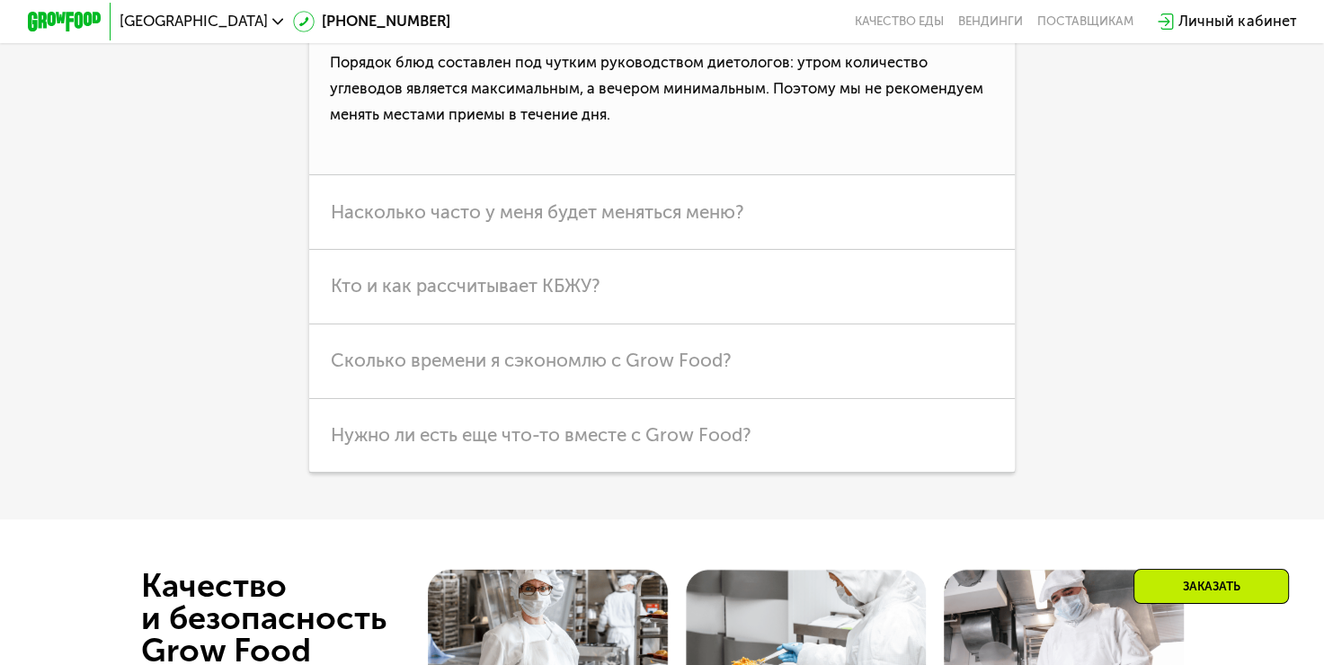
scroll to position [5215, 0]
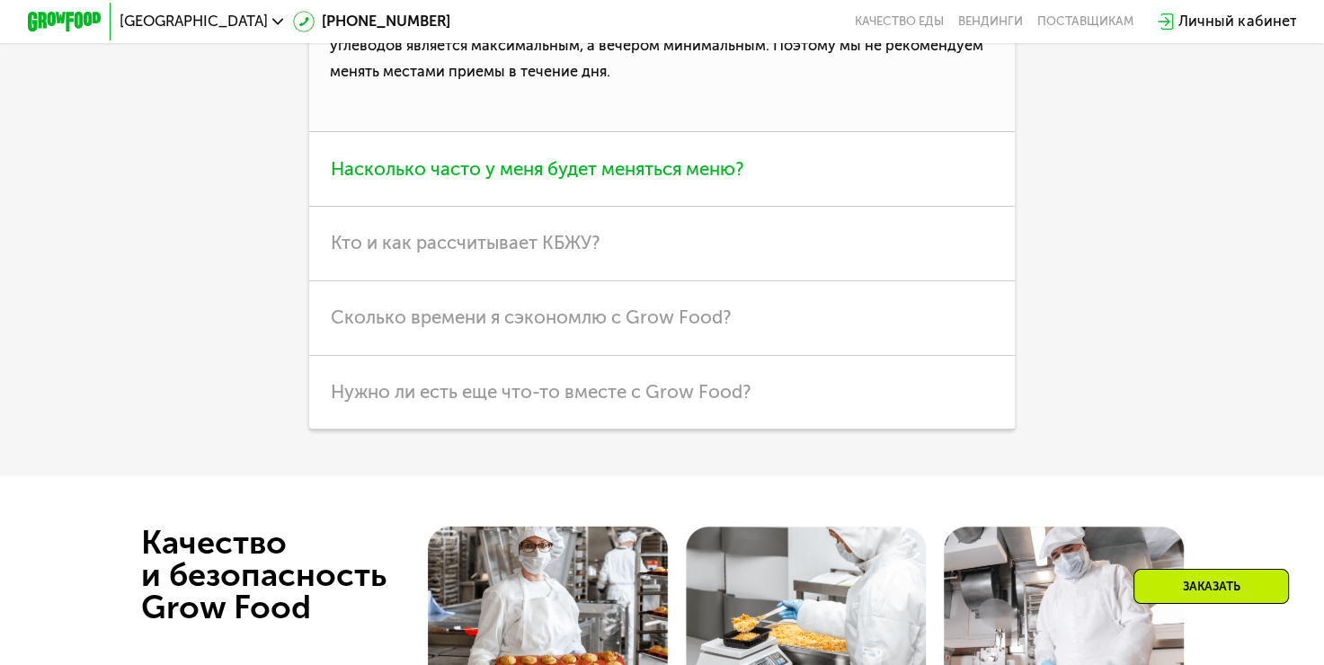
click at [695, 180] on span "Насколько часто у меня будет меняться меню?" at bounding box center [537, 169] width 413 height 22
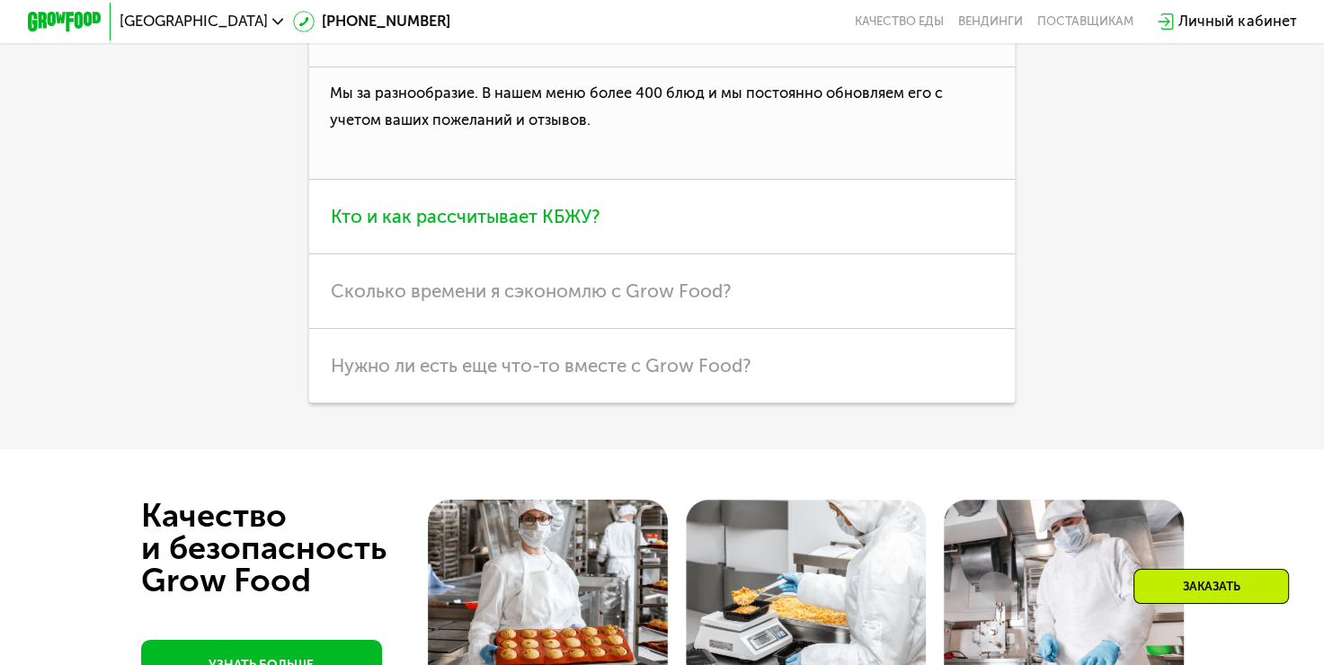
click at [557, 227] on span "Кто и как рассчитывает КБЖУ?" at bounding box center [466, 217] width 270 height 22
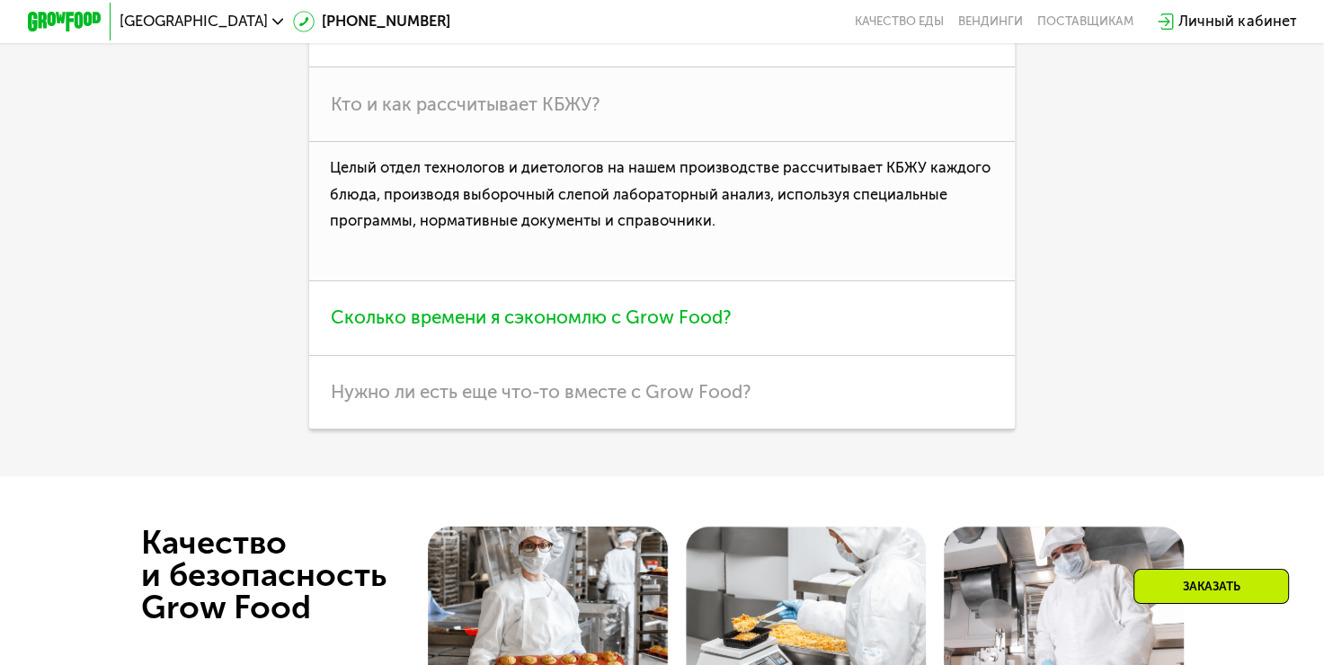
click at [547, 356] on h3 "Сколько времени я сэкономлю с Grow Food?" at bounding box center [662, 318] width 706 height 75
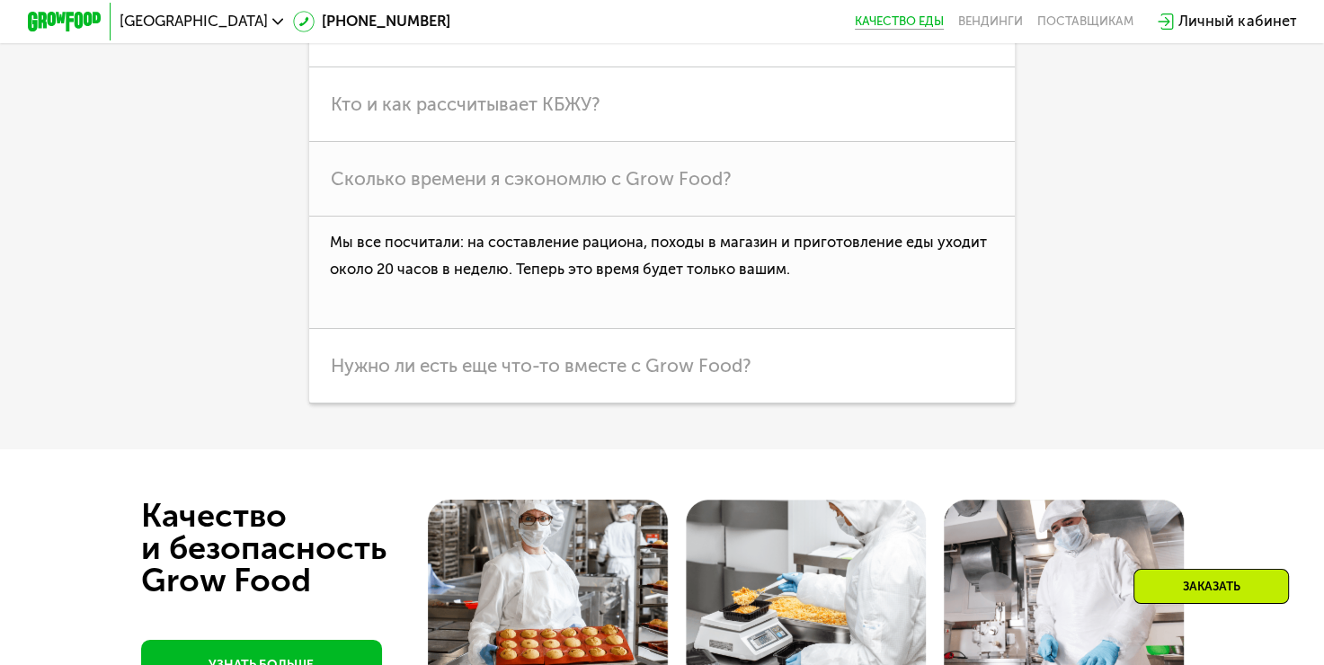
click at [917, 29] on link "Качество еды" at bounding box center [899, 21] width 89 height 14
